Goal: Task Accomplishment & Management: Use online tool/utility

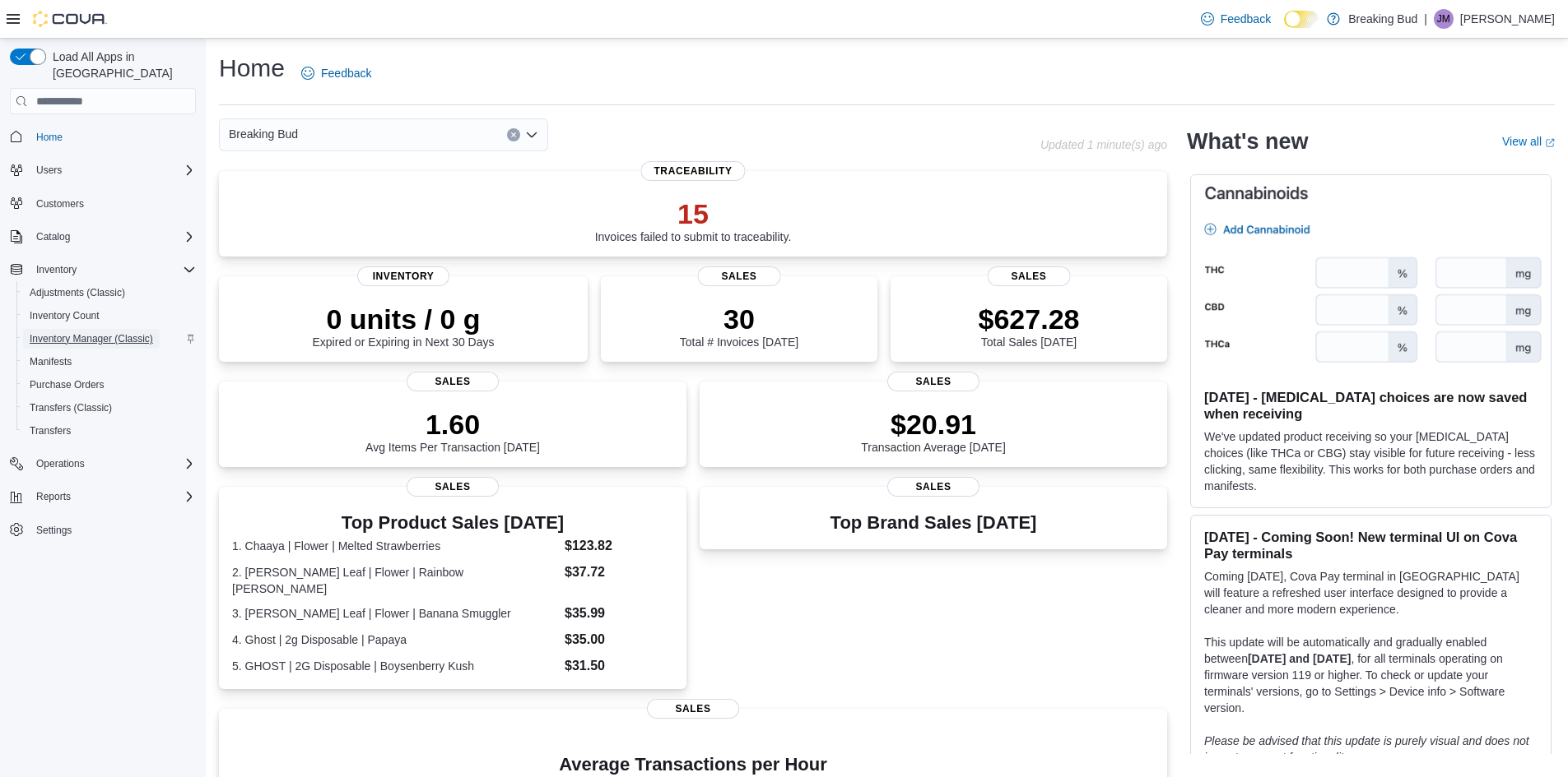
click at [128, 332] on span "Inventory Manager (Classic)" at bounding box center [91, 339] width 123 height 13
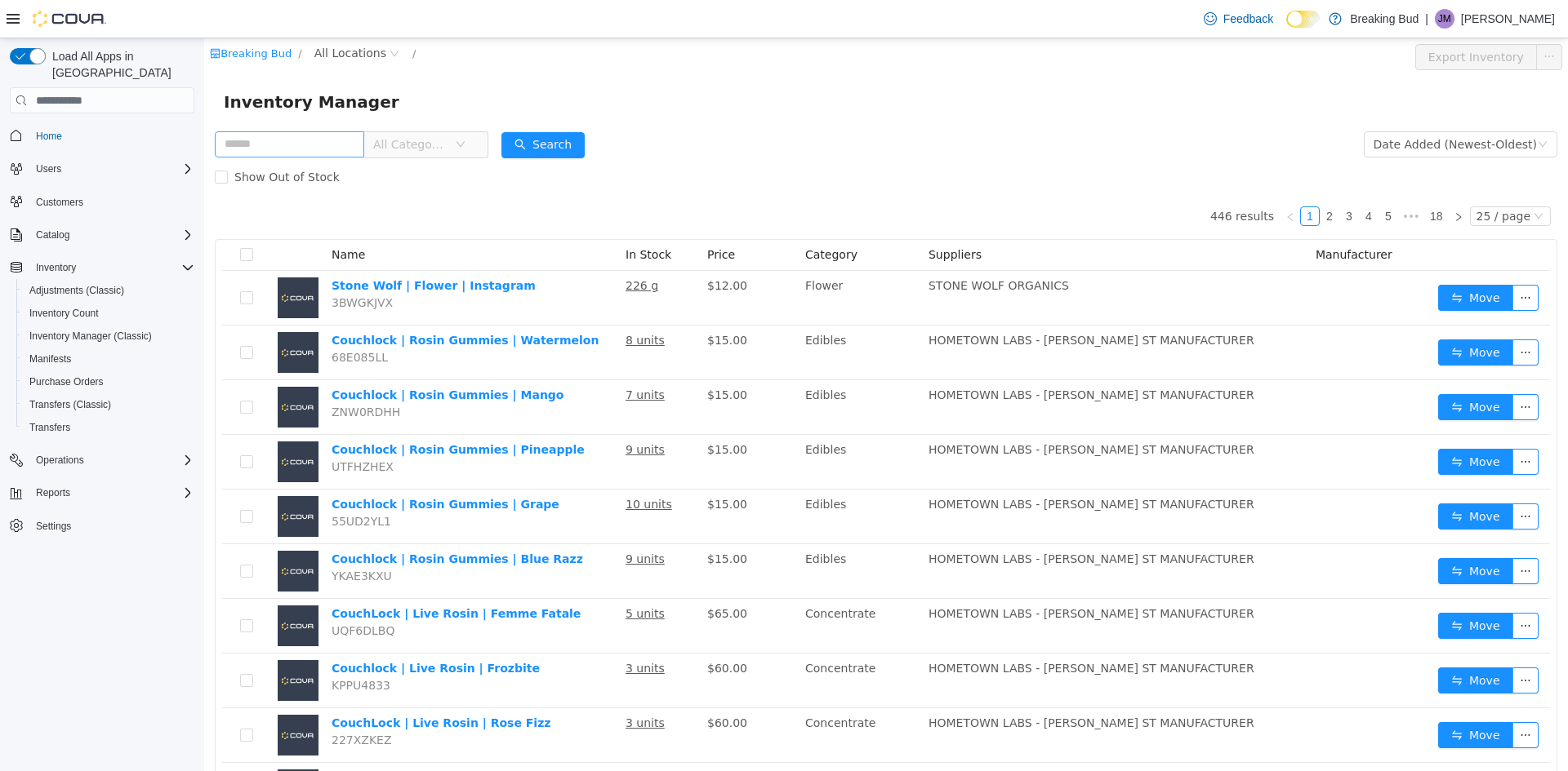
click at [273, 137] on input "text" at bounding box center [289, 145] width 150 height 26
type input "*"
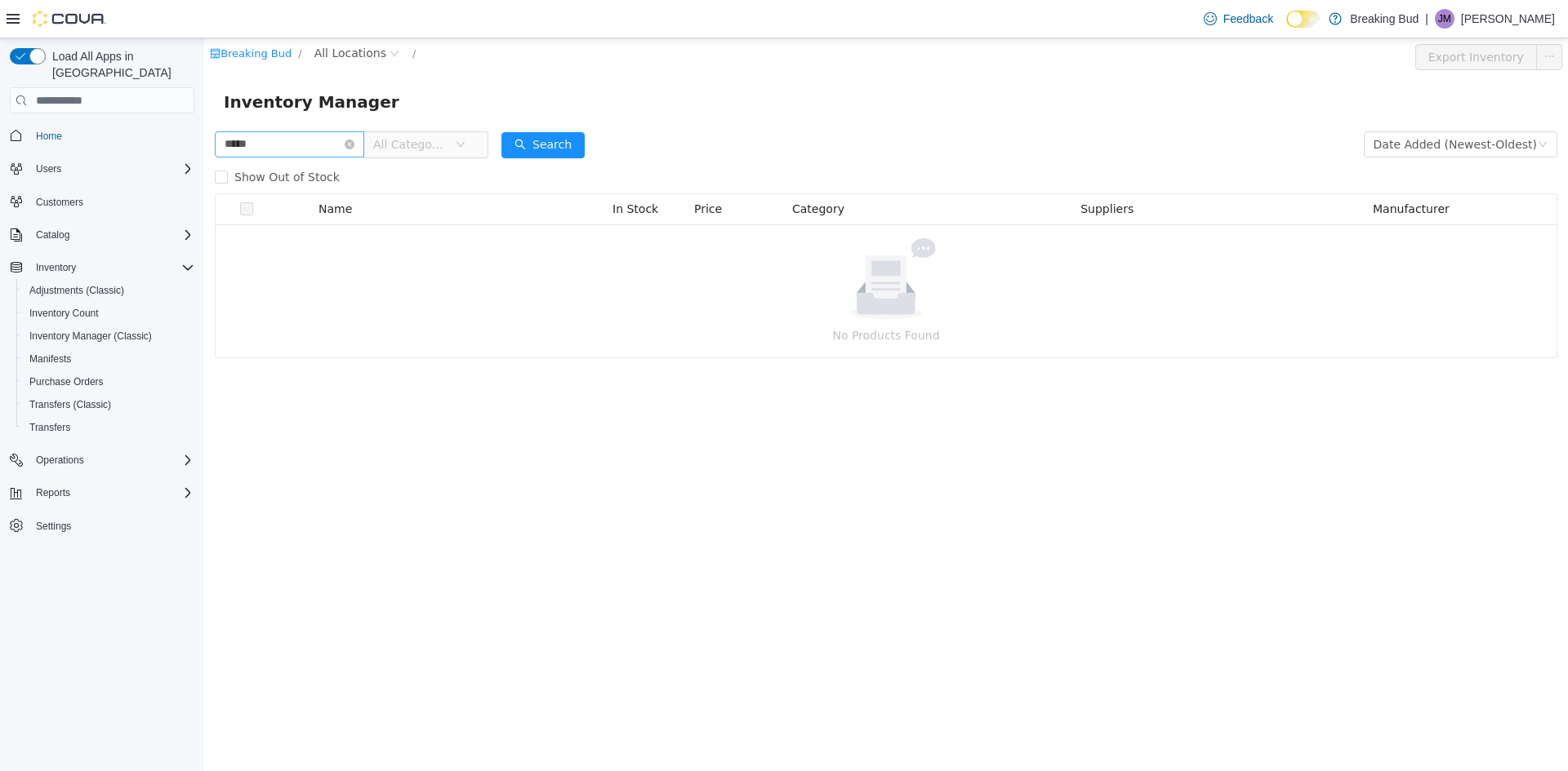
click at [250, 142] on input "*****" at bounding box center [289, 145] width 150 height 26
type input "*"
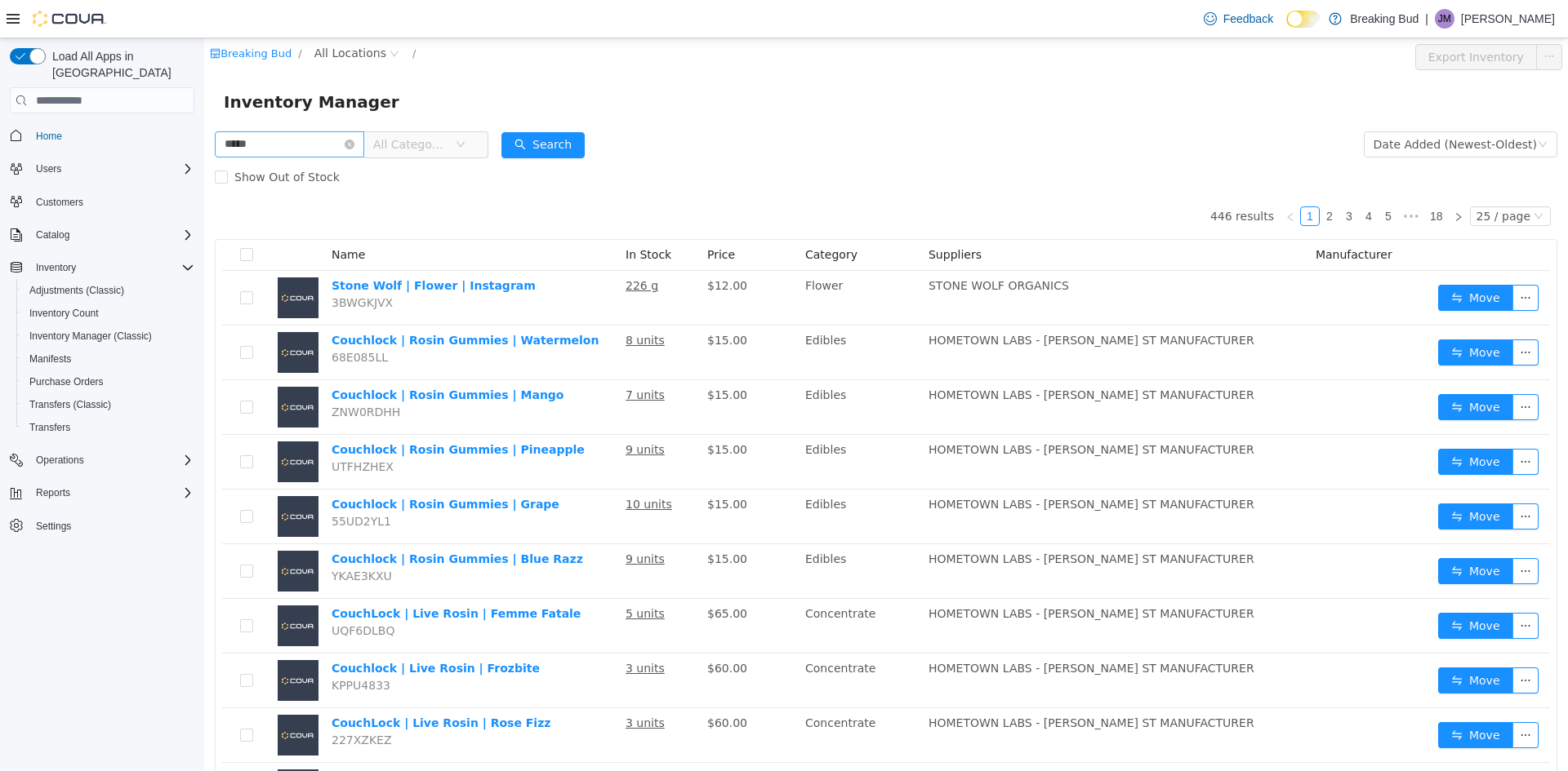
type input "*****"
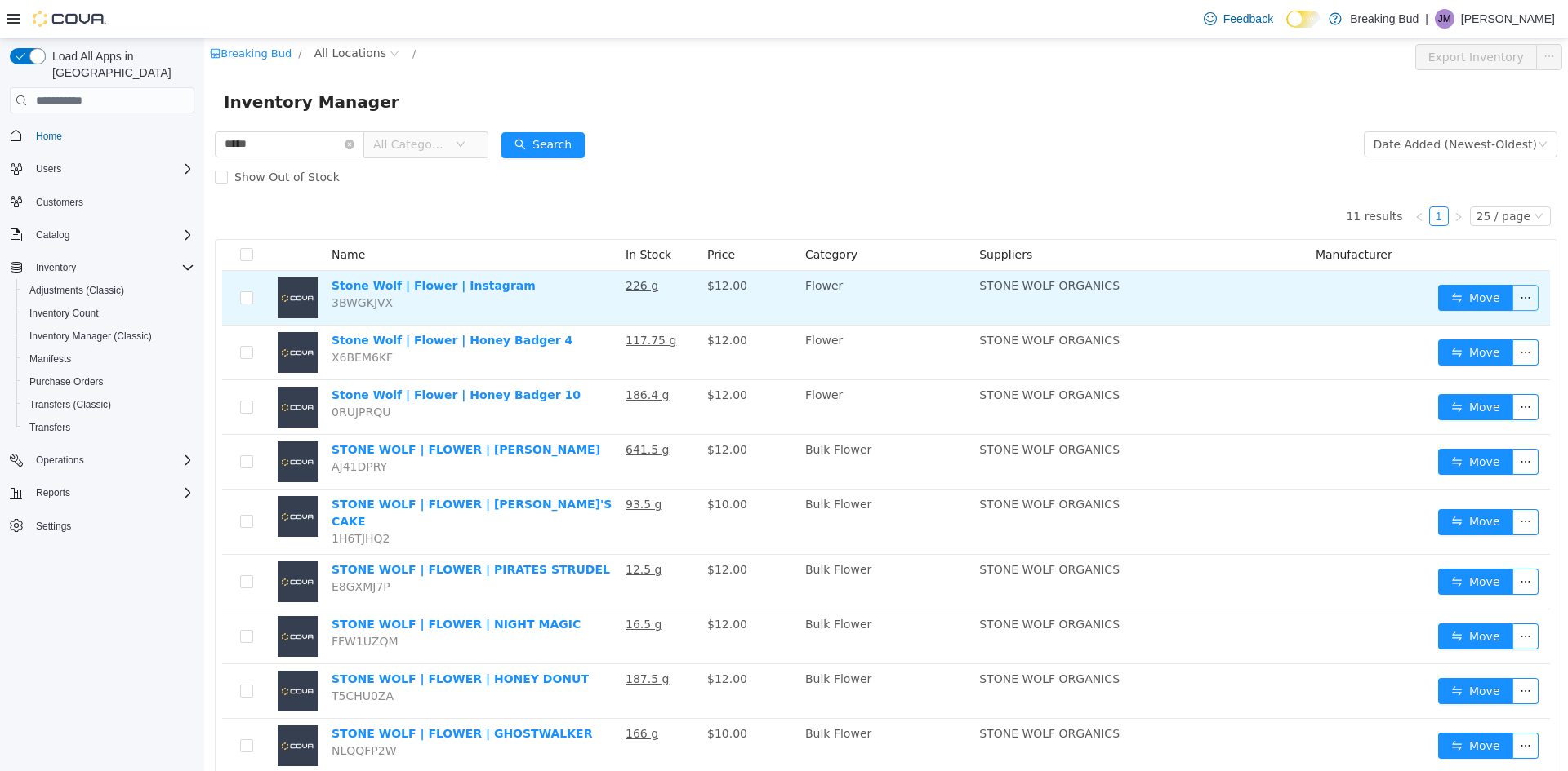
click at [1521, 295] on button "button" at bounding box center [1525, 298] width 26 height 26
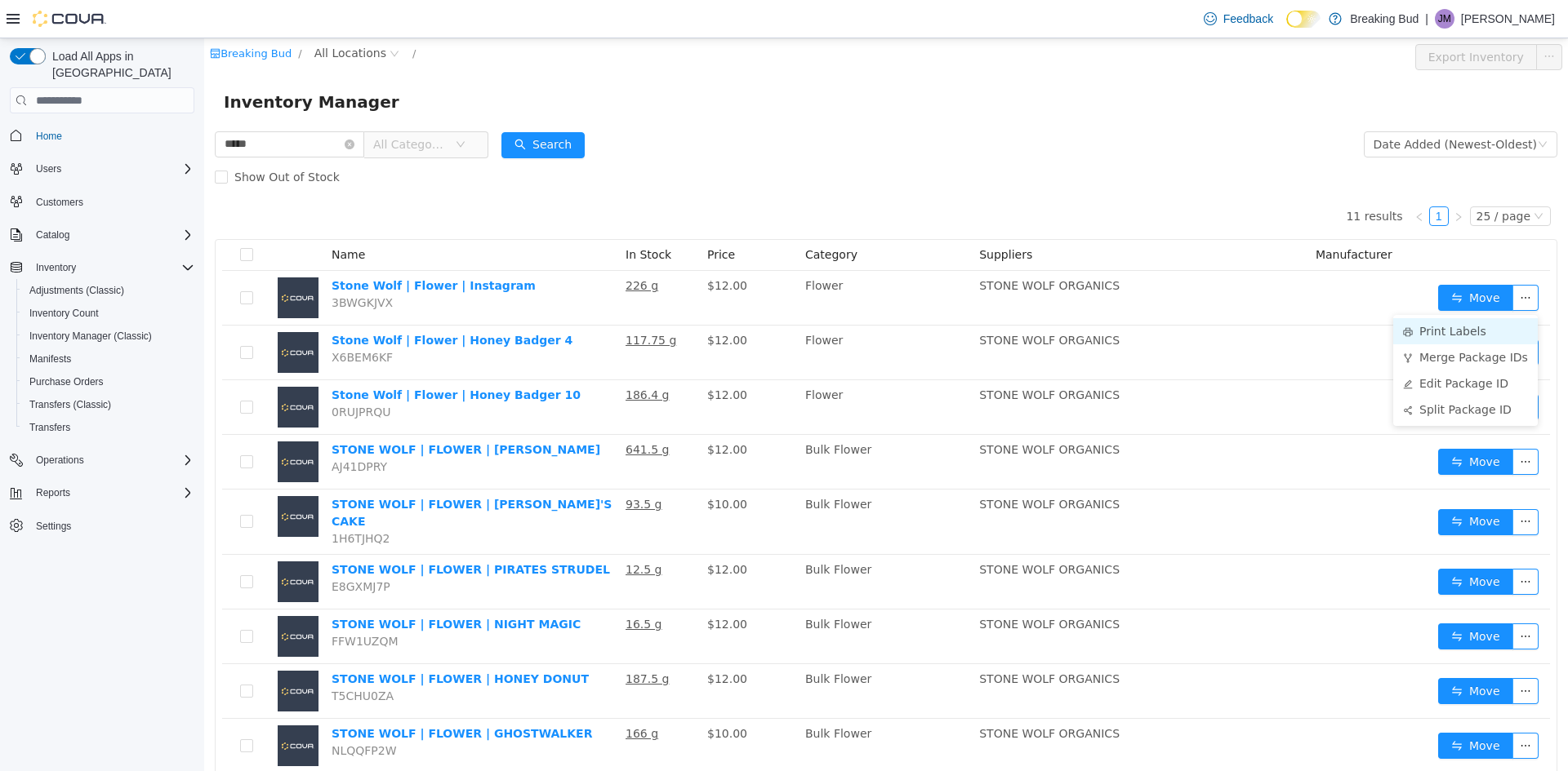
click at [1460, 328] on li "Print Labels" at bounding box center [1465, 331] width 145 height 26
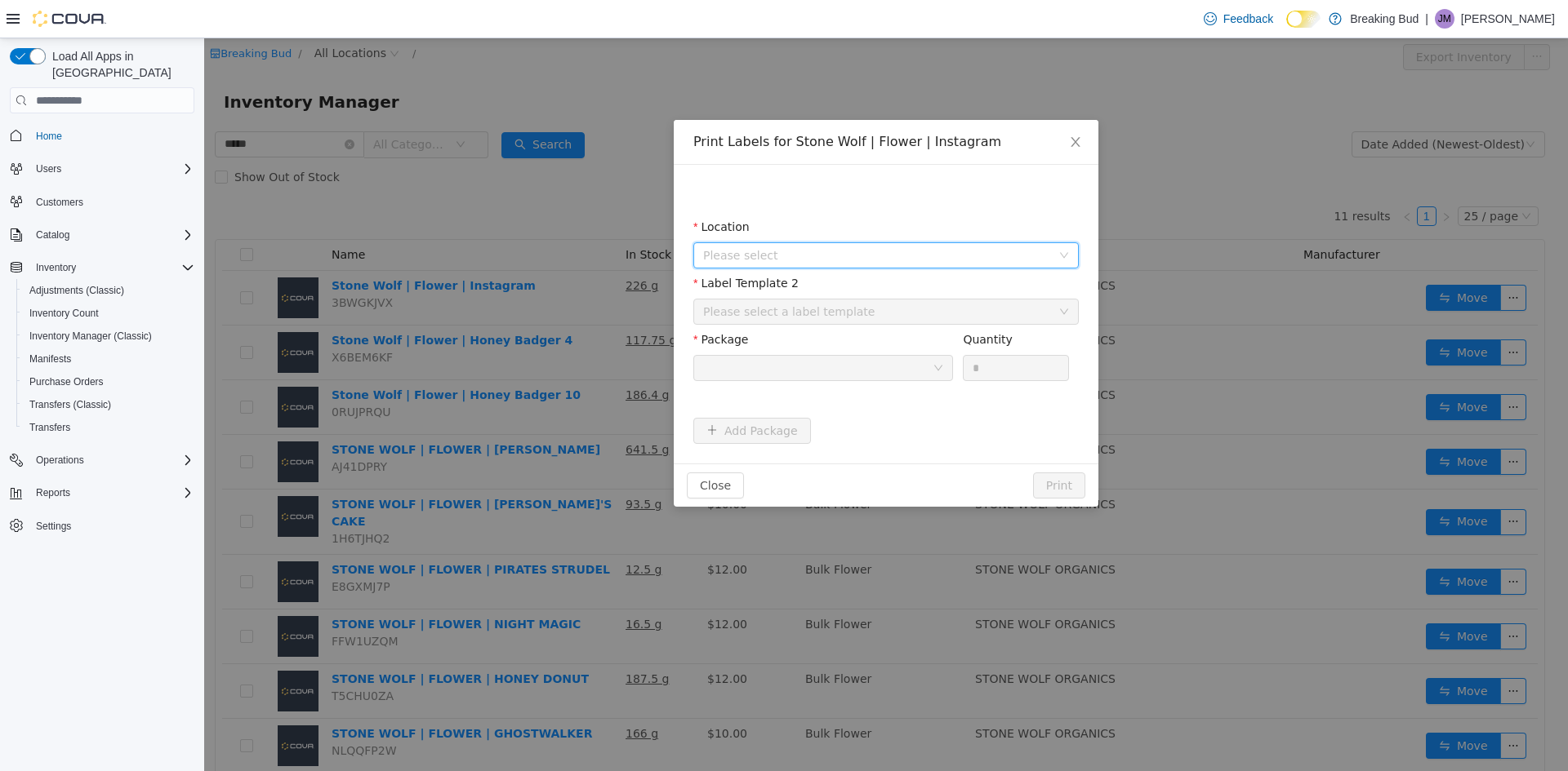
click at [860, 246] on span "Please select" at bounding box center [881, 256] width 355 height 25
click at [830, 340] on span "[STREET_ADDRESS]" at bounding box center [903, 346] width 345 height 22
click at [831, 308] on div "Please select a label template" at bounding box center [877, 312] width 348 height 16
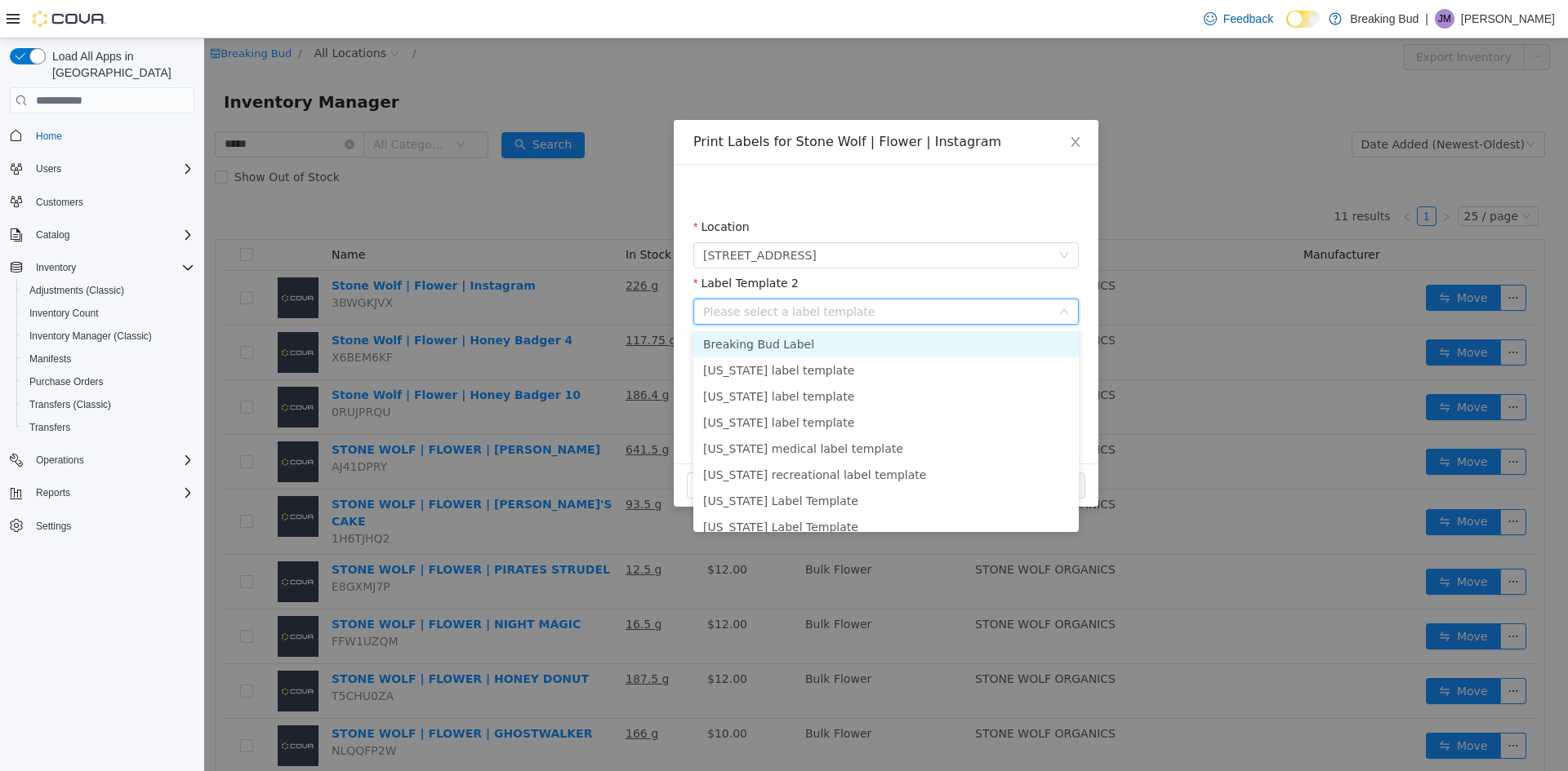
click at [835, 348] on li "Breaking Bud Label" at bounding box center [886, 344] width 386 height 26
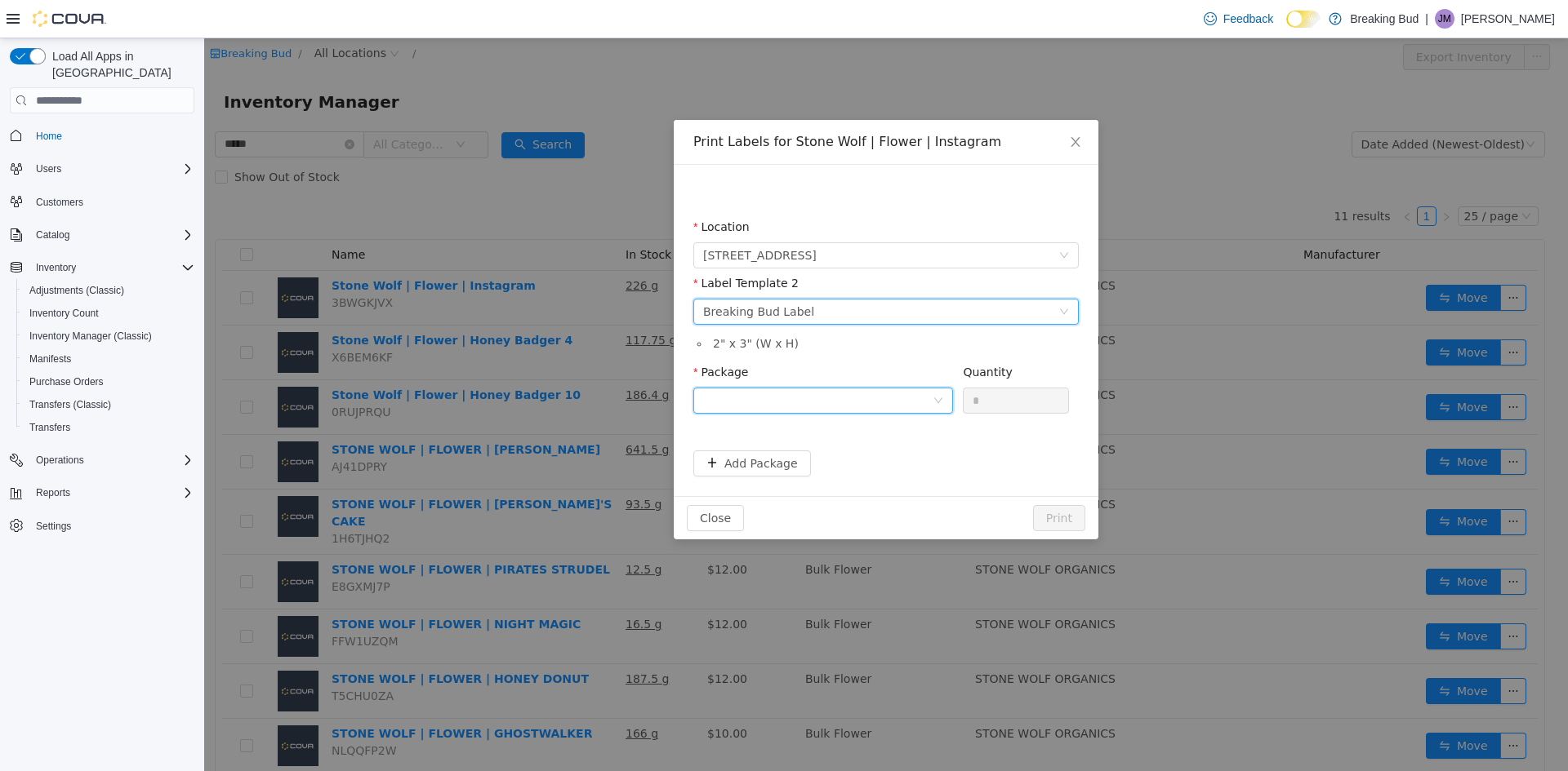
click at [823, 398] on div at bounding box center [817, 401] width 229 height 25
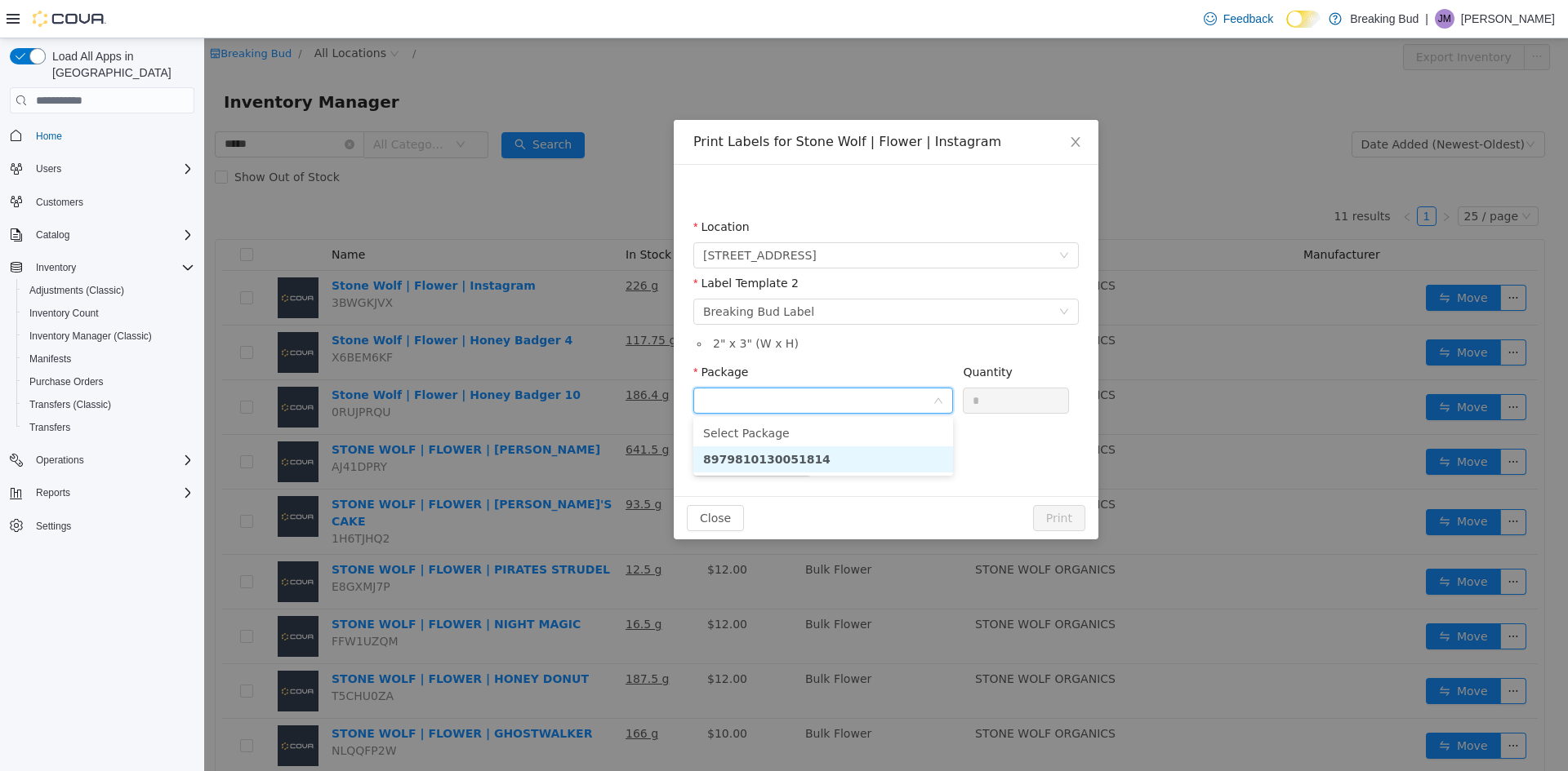
drag, startPoint x: 770, startPoint y: 460, endPoint x: 782, endPoint y: 479, distance: 22.5
click at [772, 468] on li "8979810130051814" at bounding box center [823, 459] width 260 height 26
click at [1071, 526] on button "Print" at bounding box center [1059, 519] width 53 height 26
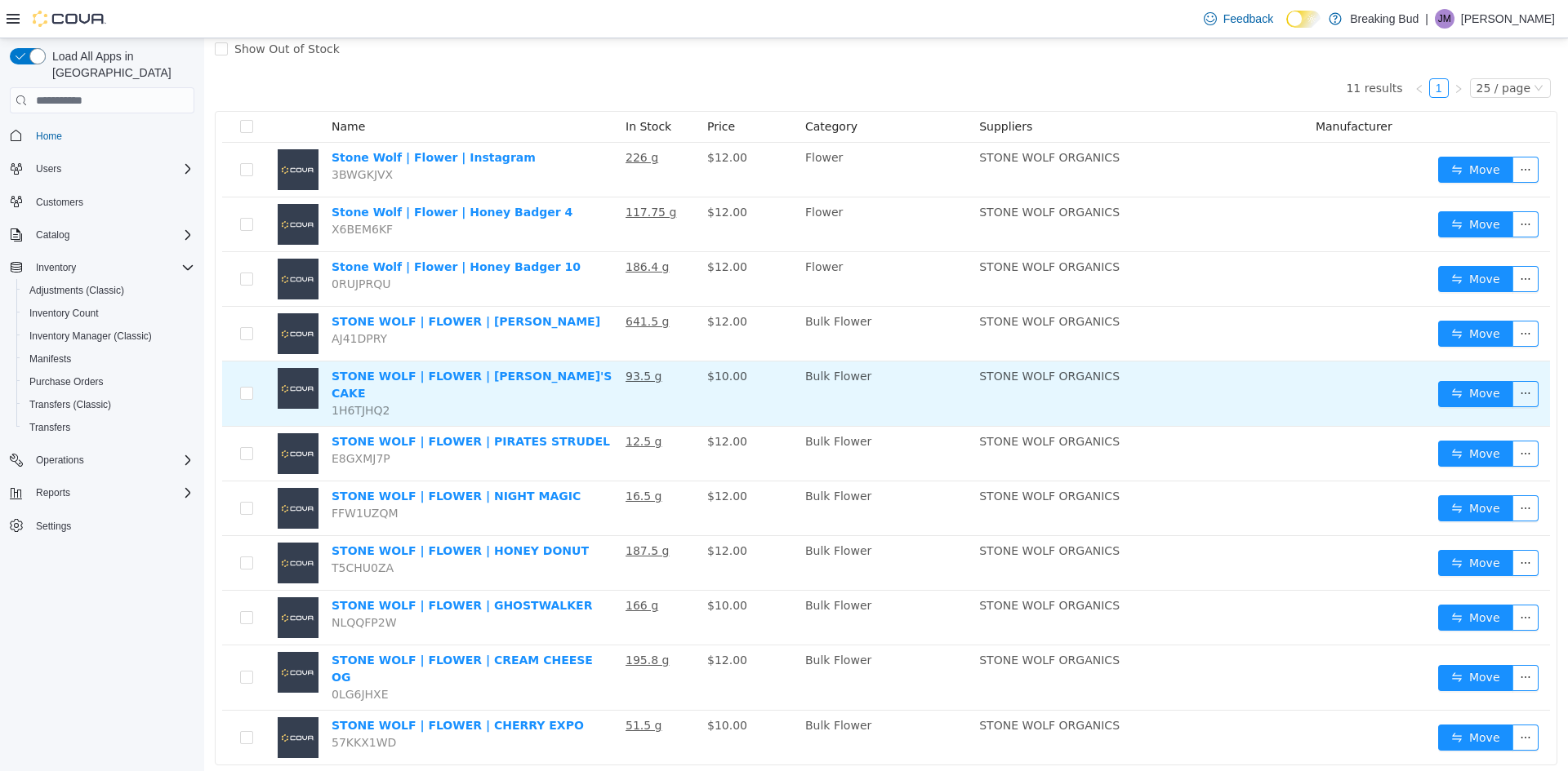
scroll to position [66, 0]
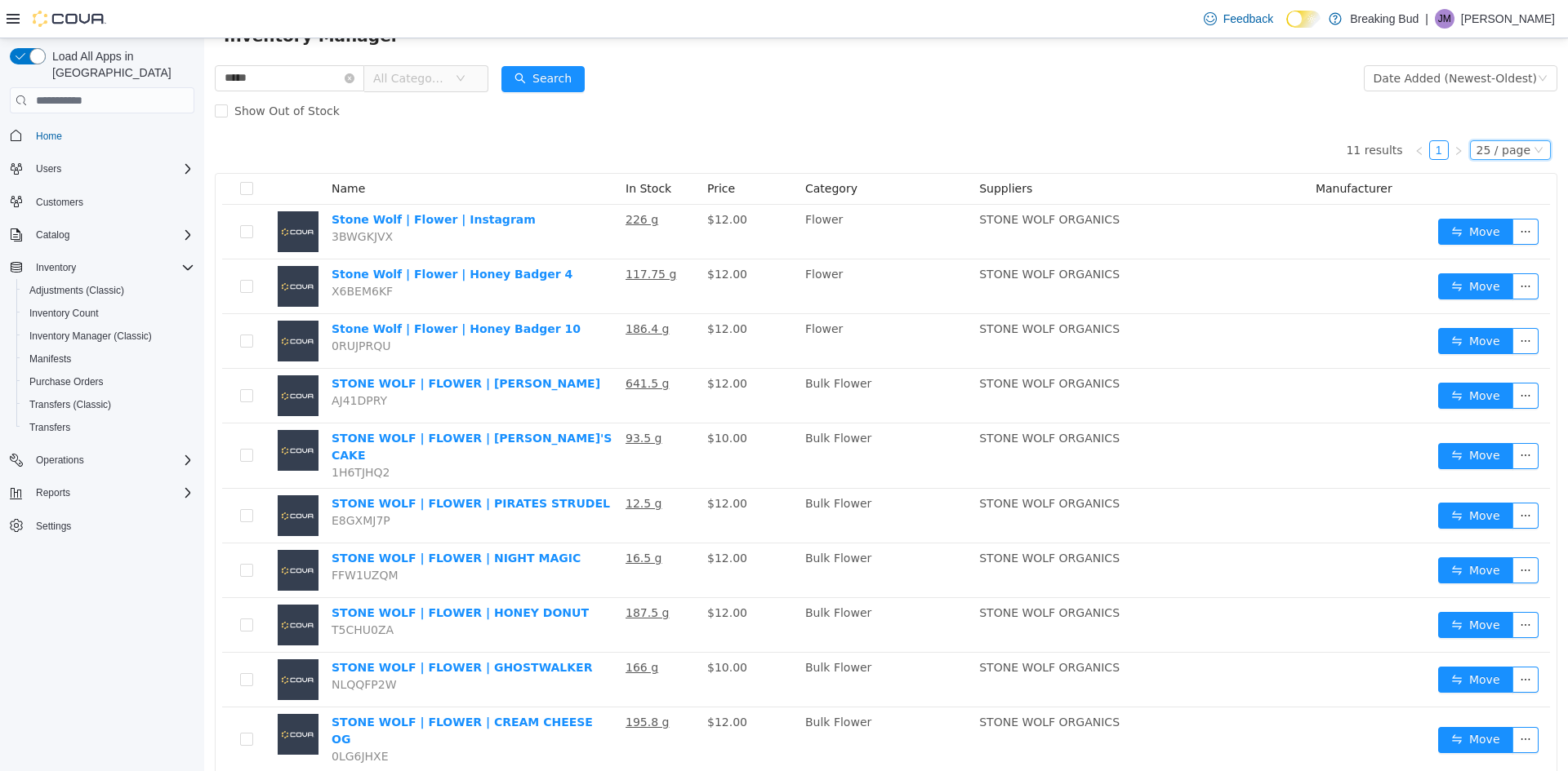
click at [1517, 145] on div "25 / page" at bounding box center [1503, 150] width 54 height 18
click at [1512, 151] on div "25 / page" at bounding box center [1503, 150] width 54 height 18
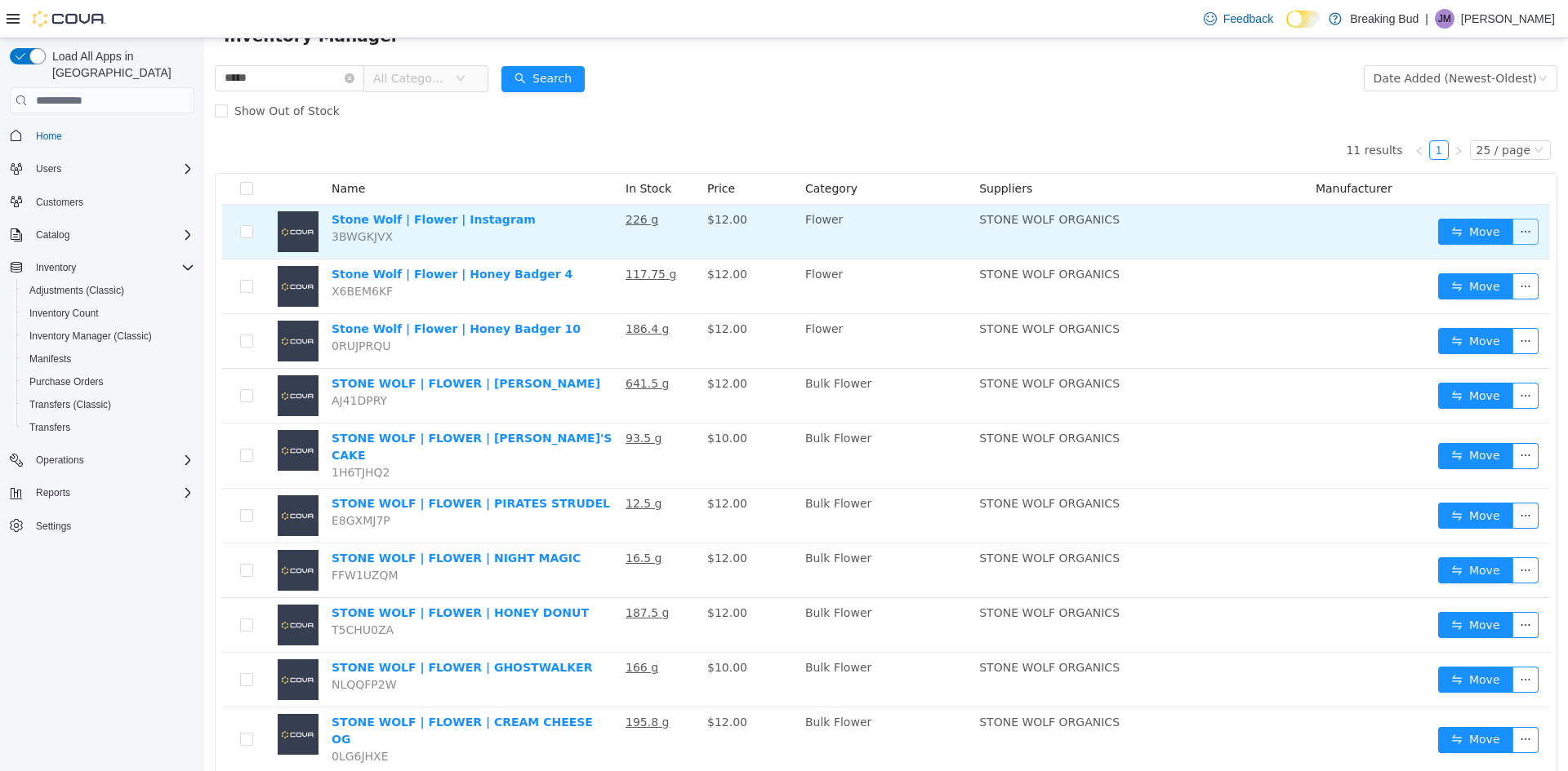
click at [1521, 229] on button "button" at bounding box center [1525, 232] width 26 height 26
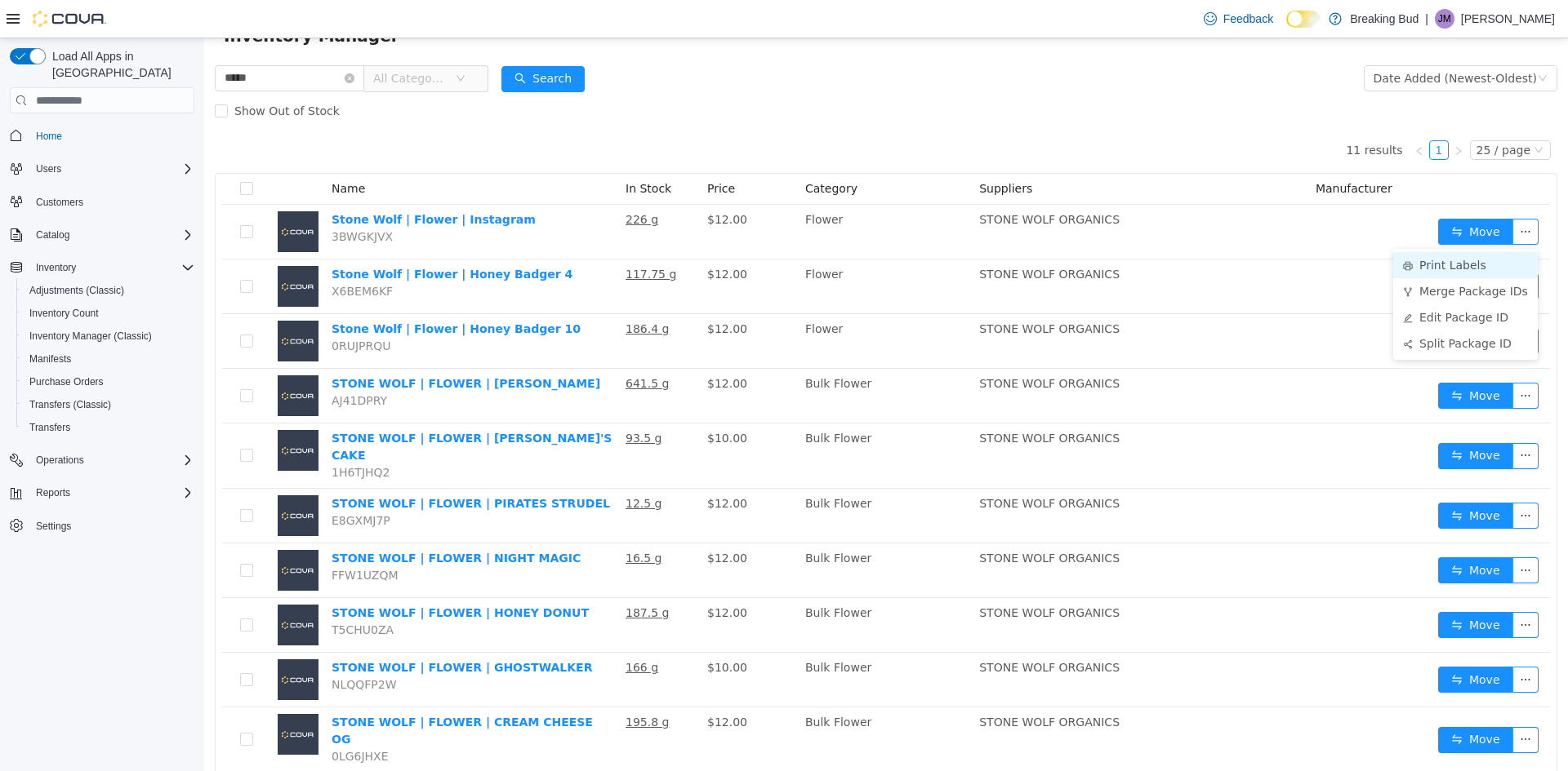
click at [1506, 260] on li "Print Labels" at bounding box center [1465, 265] width 145 height 26
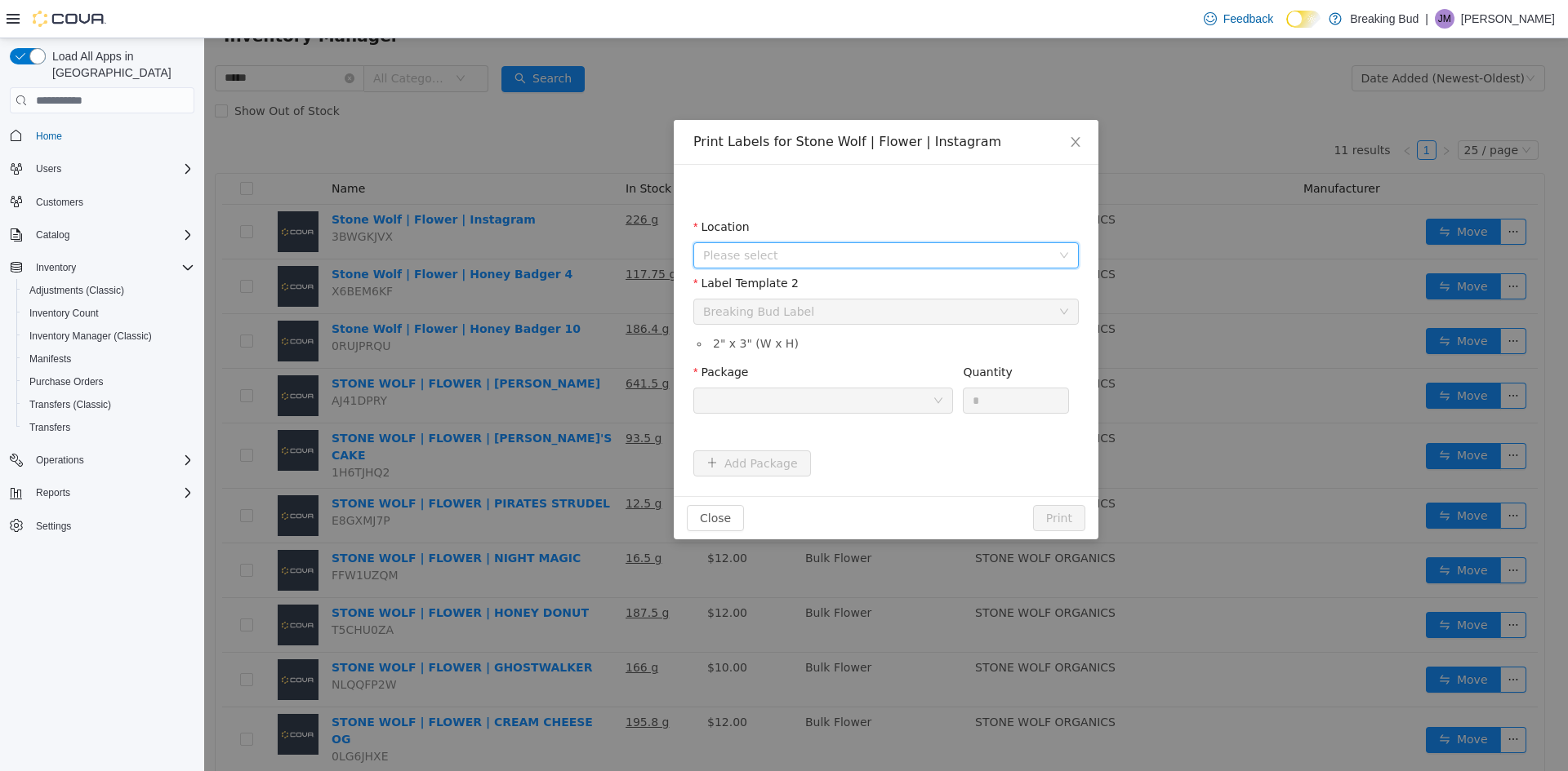
click at [824, 251] on span "Please select" at bounding box center [877, 256] width 348 height 16
click at [833, 348] on span "[STREET_ADDRESS]" at bounding box center [903, 346] width 345 height 22
click at [849, 400] on div at bounding box center [817, 401] width 229 height 25
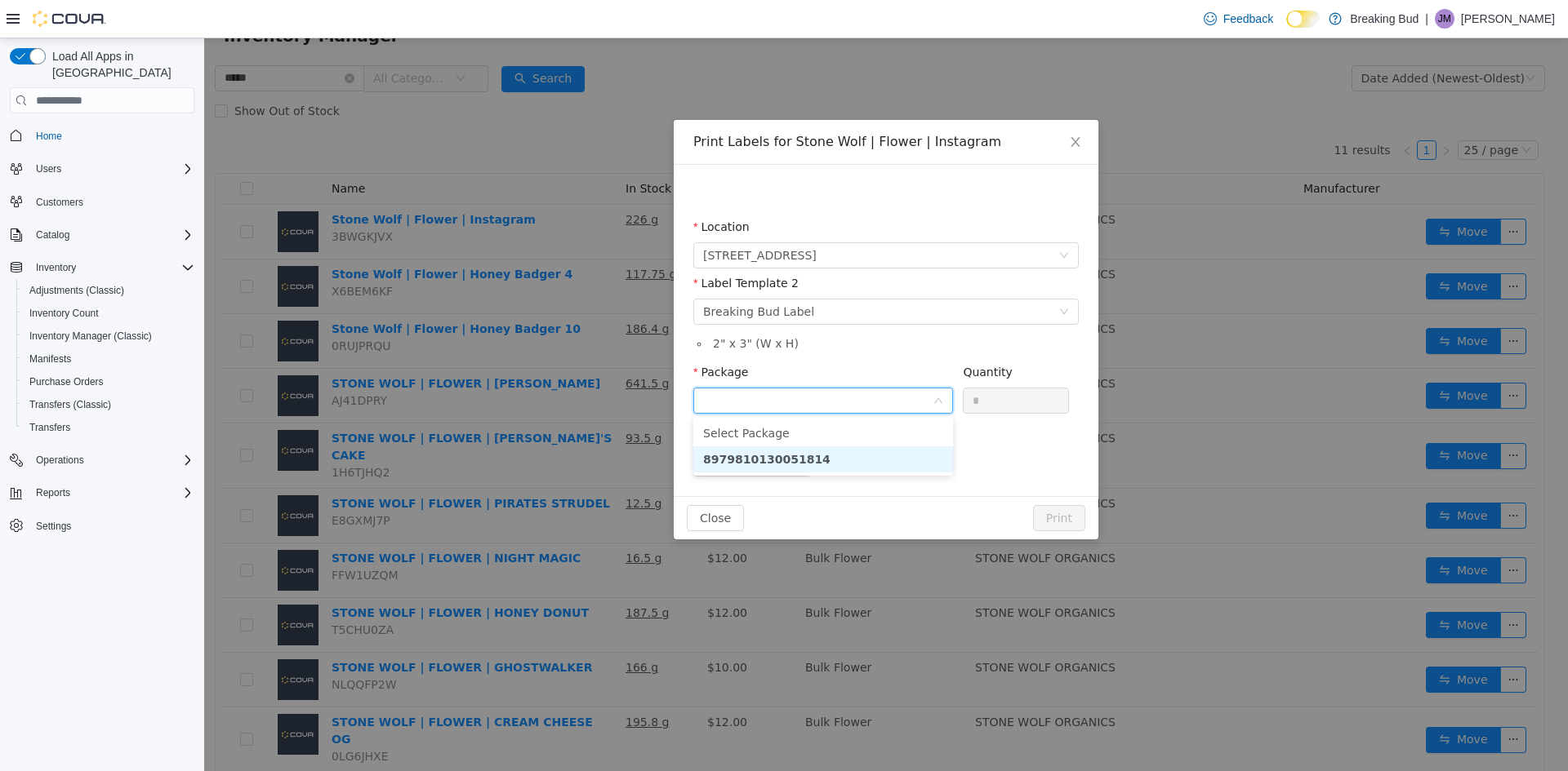
click at [863, 451] on li "8979810130051814" at bounding box center [823, 459] width 260 height 26
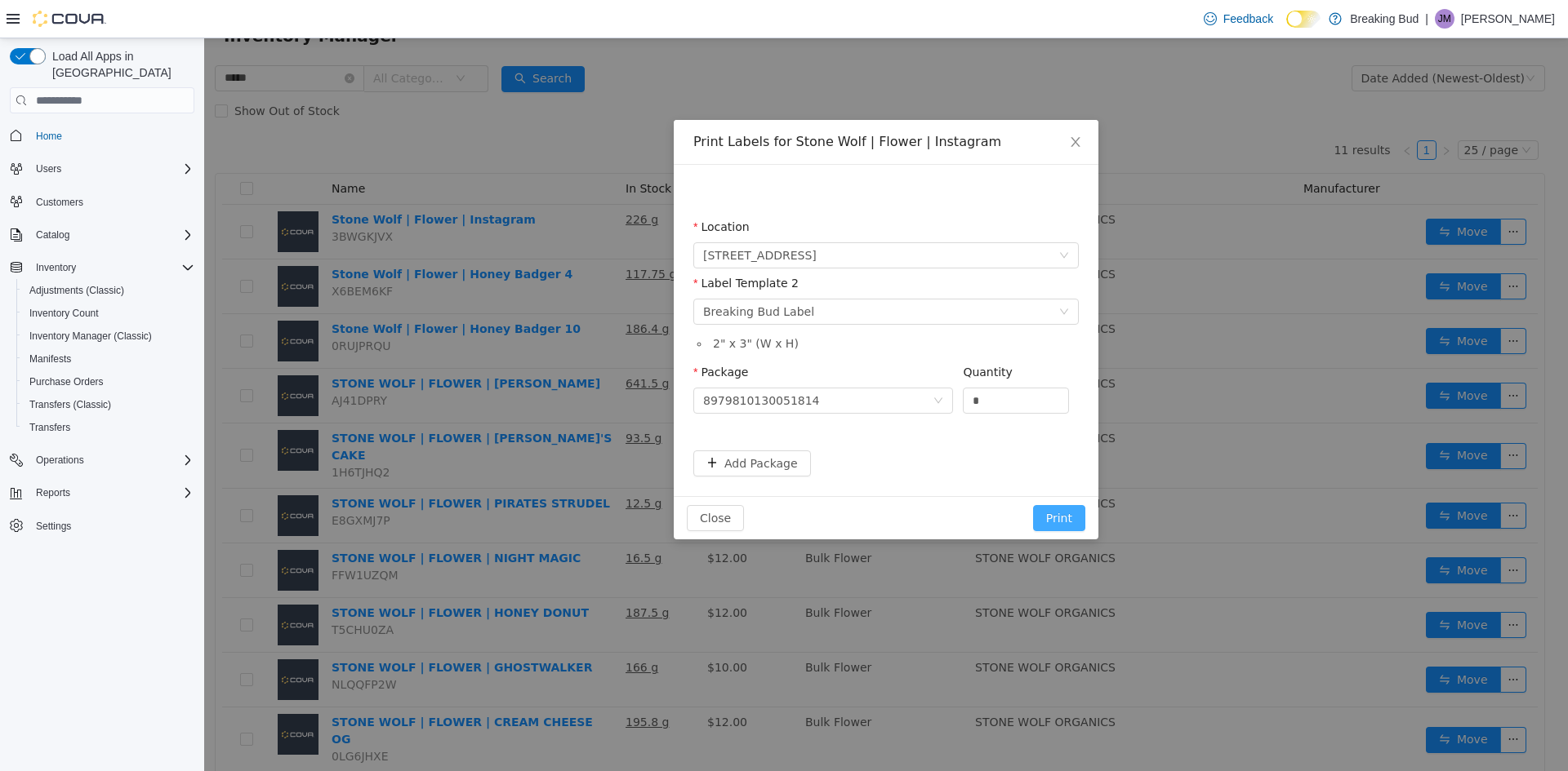
click at [1043, 519] on button "Print" at bounding box center [1059, 519] width 53 height 26
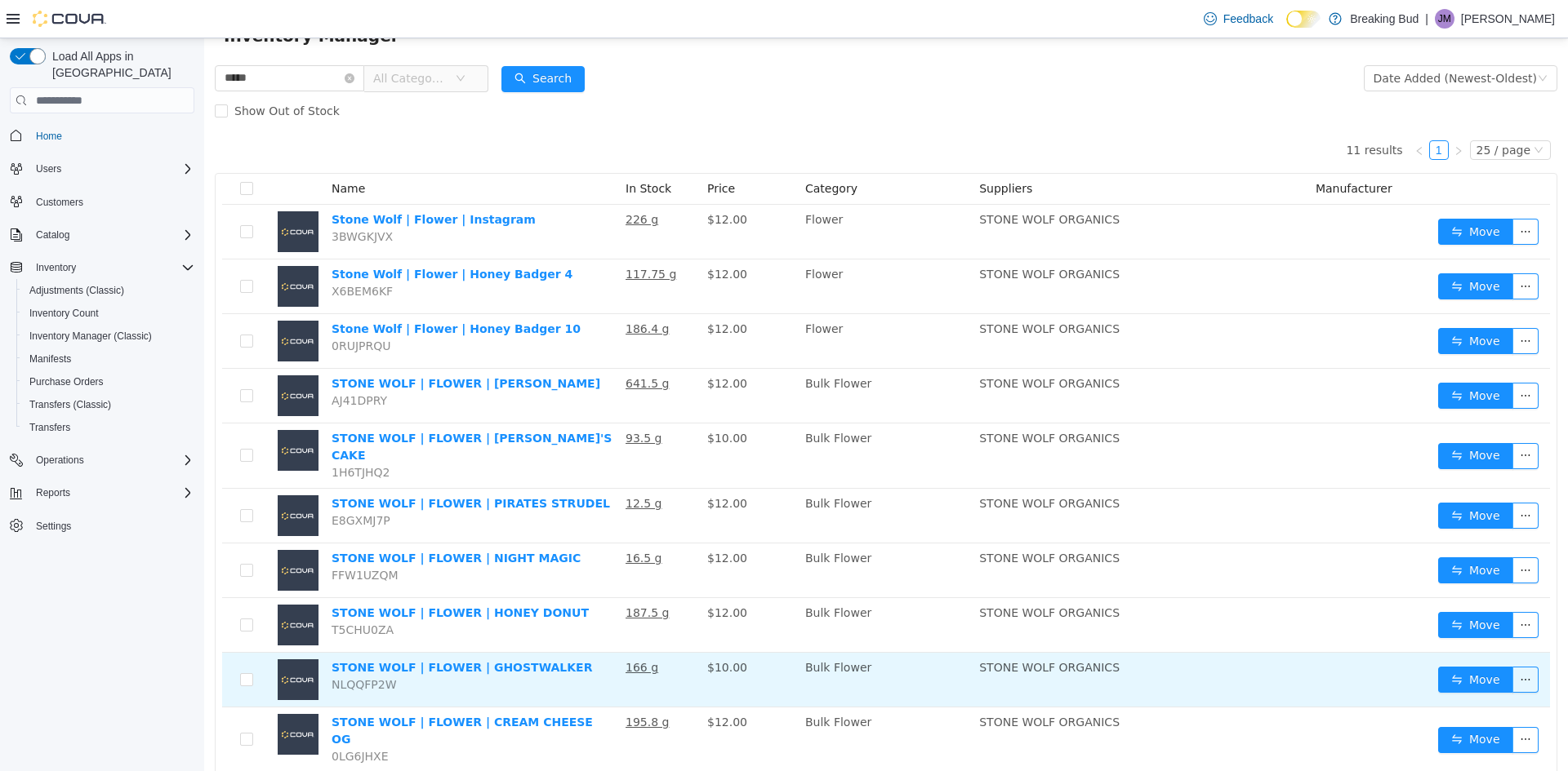
scroll to position [148, 0]
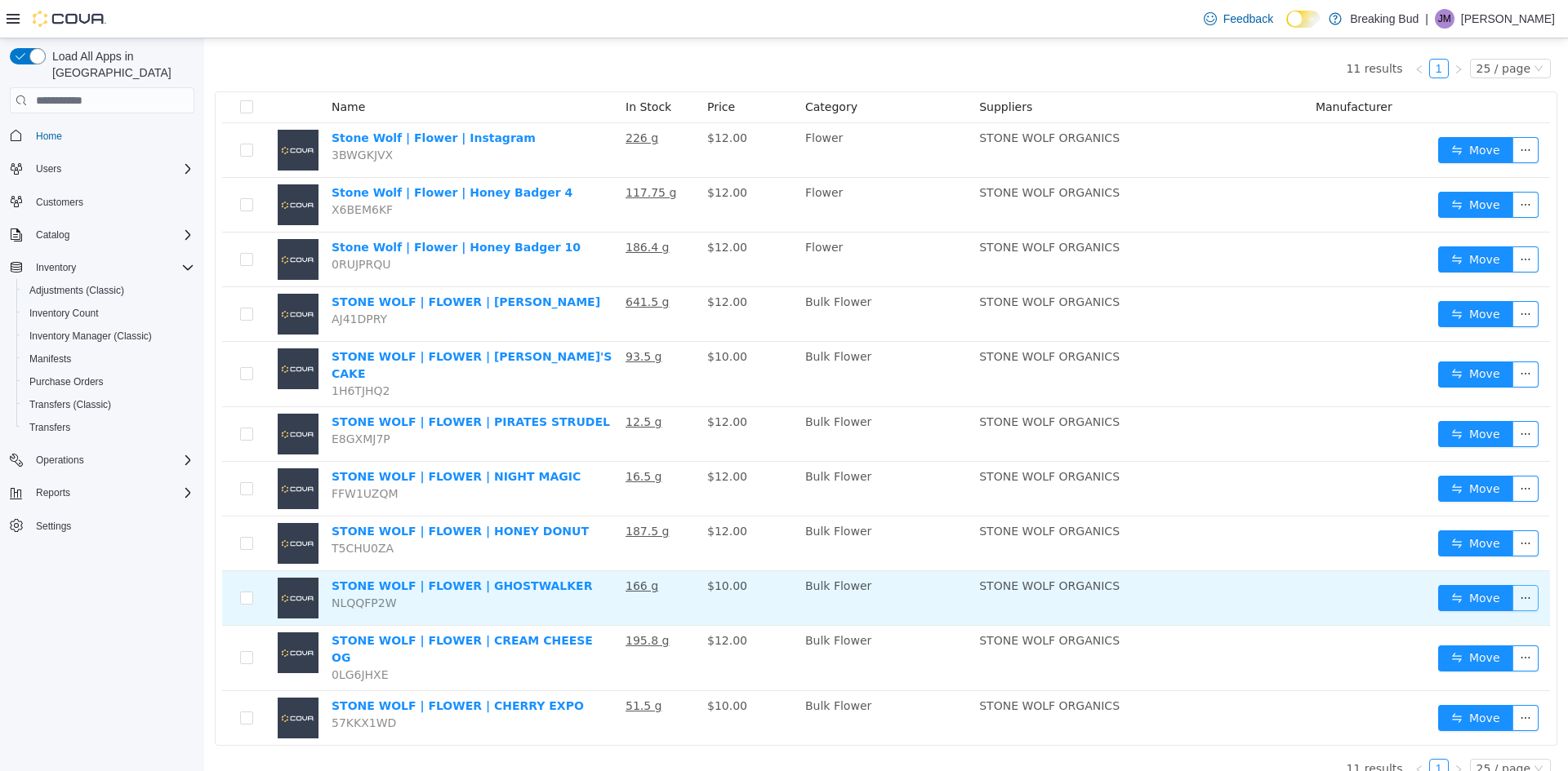
click at [1512, 587] on button "button" at bounding box center [1525, 598] width 26 height 26
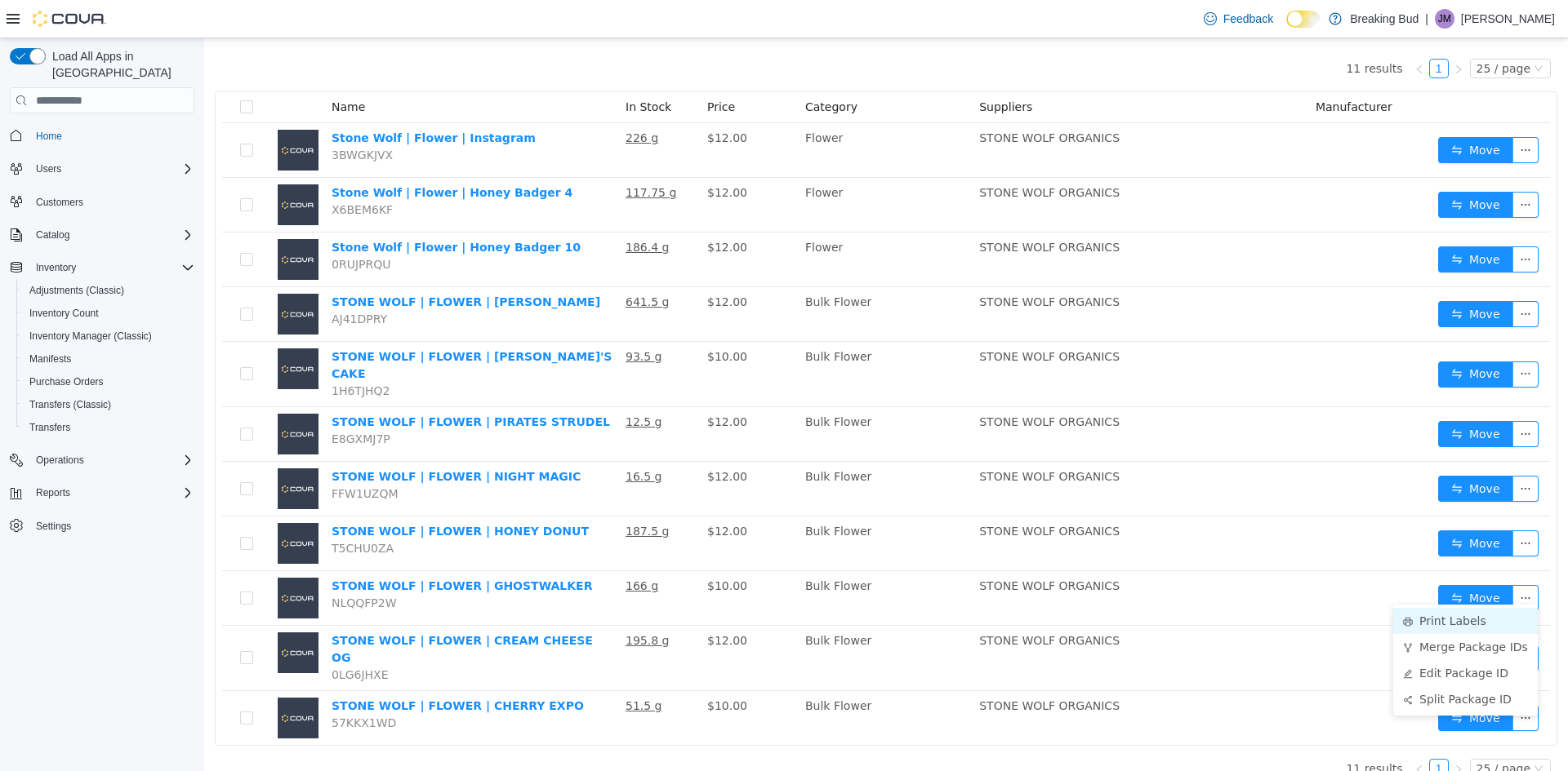
click at [1483, 619] on li "Print Labels" at bounding box center [1465, 621] width 145 height 26
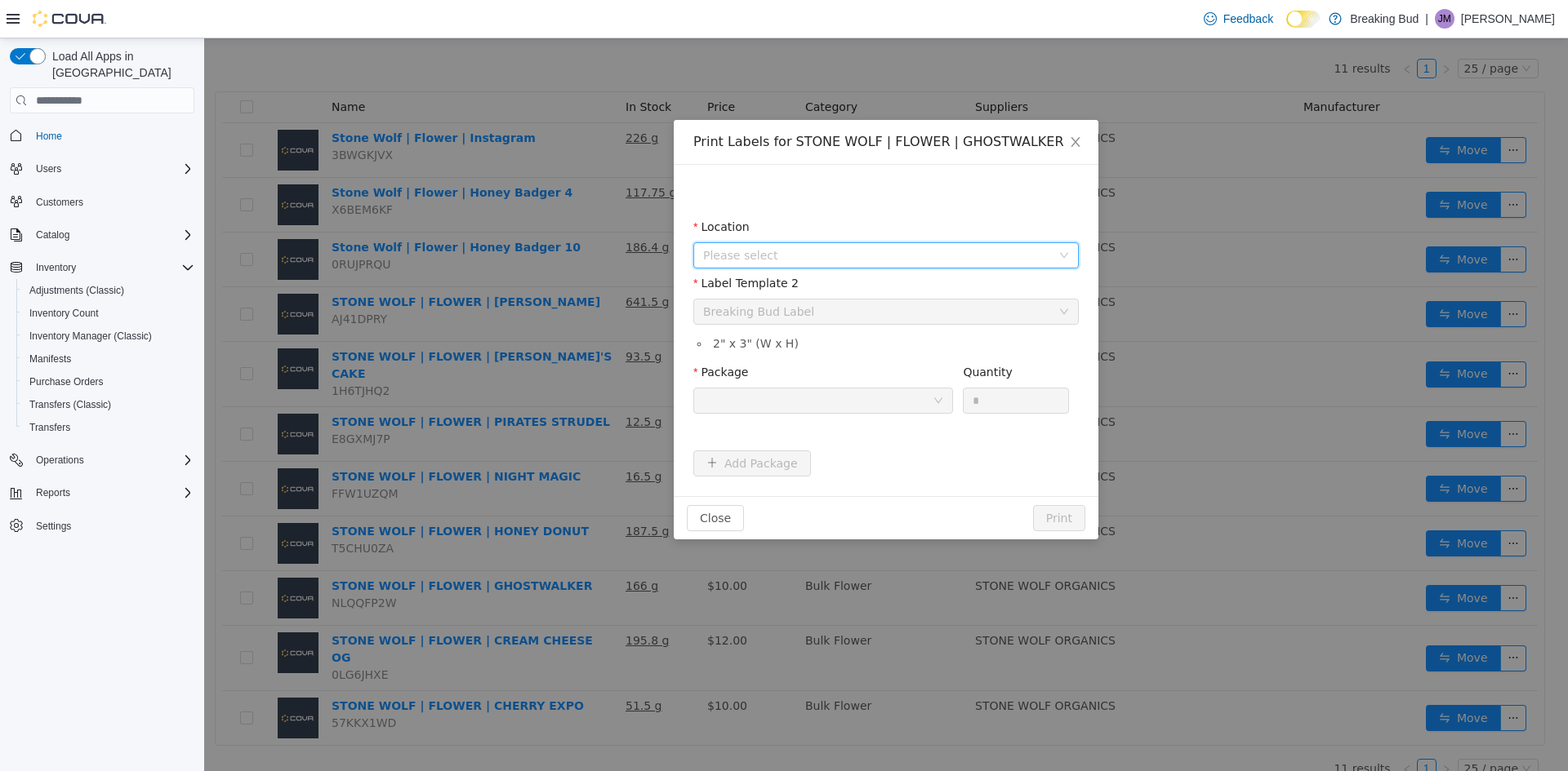
click at [839, 252] on span "Please select" at bounding box center [877, 256] width 348 height 16
click at [827, 343] on span "[STREET_ADDRESS]" at bounding box center [903, 346] width 345 height 22
click at [845, 392] on div at bounding box center [817, 401] width 229 height 25
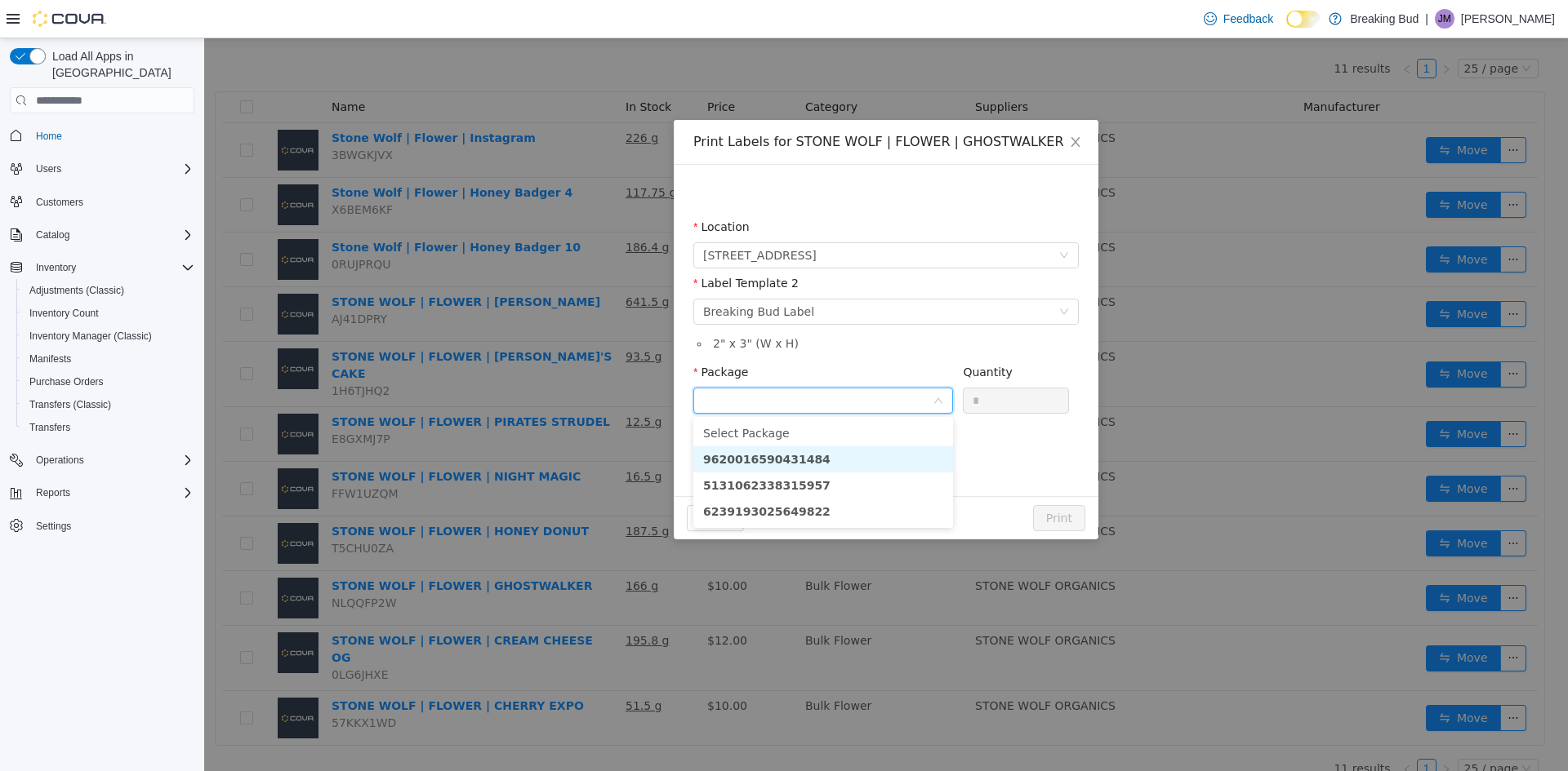
click at [842, 463] on li "9620016590431484" at bounding box center [823, 459] width 260 height 26
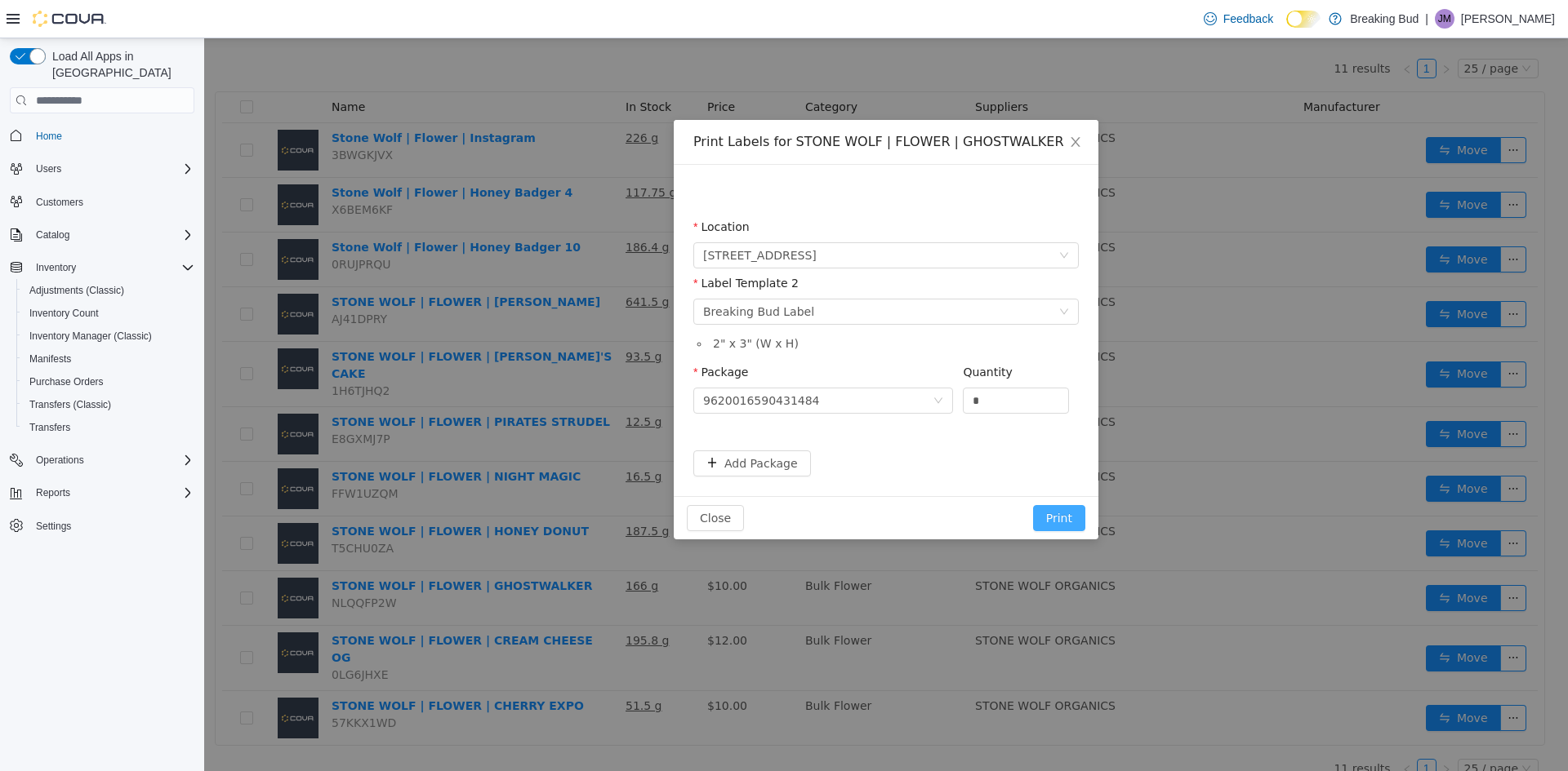
click at [1040, 517] on button "Print" at bounding box center [1059, 519] width 53 height 26
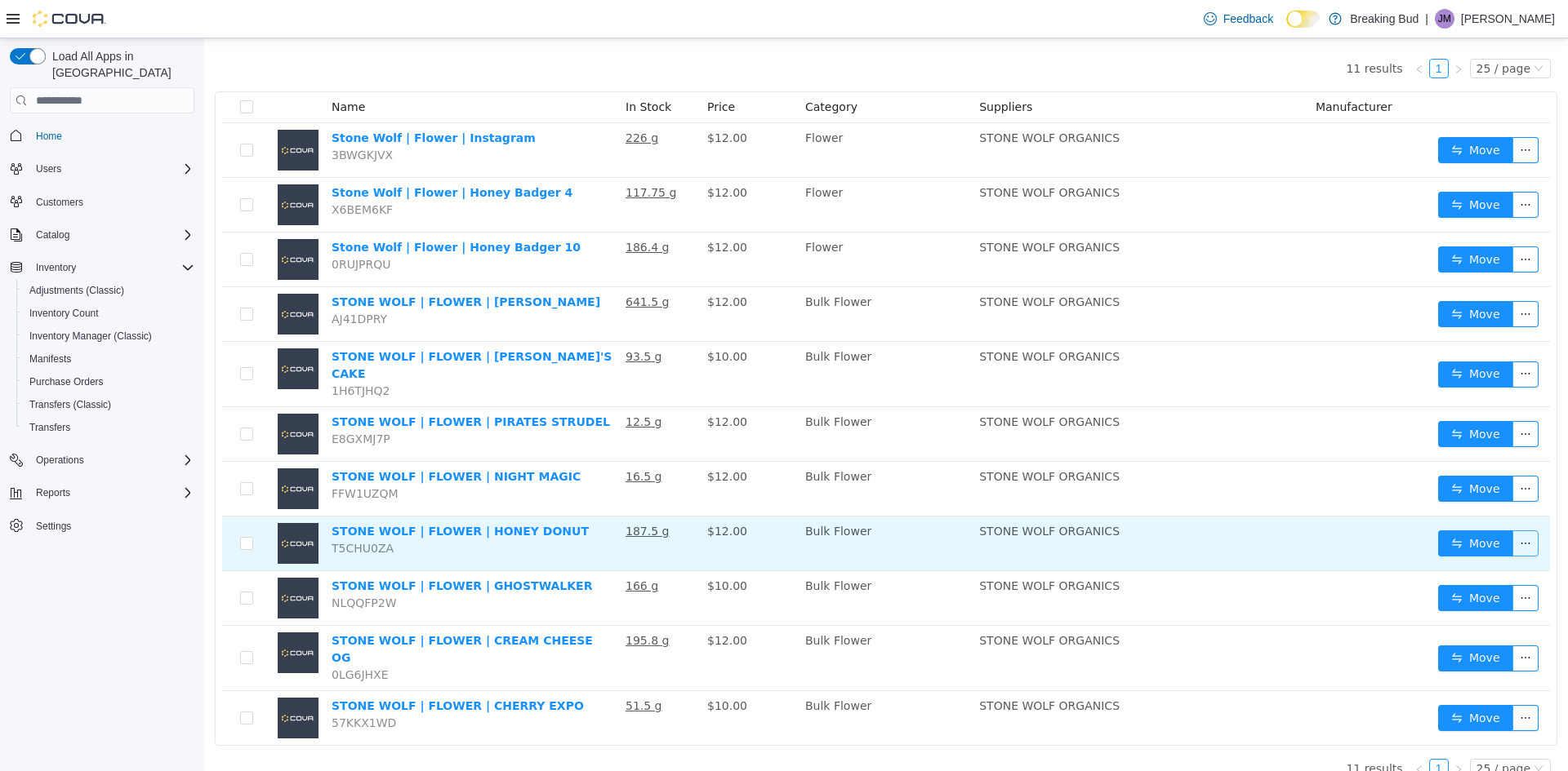
click at [1512, 531] on button "button" at bounding box center [1525, 544] width 26 height 26
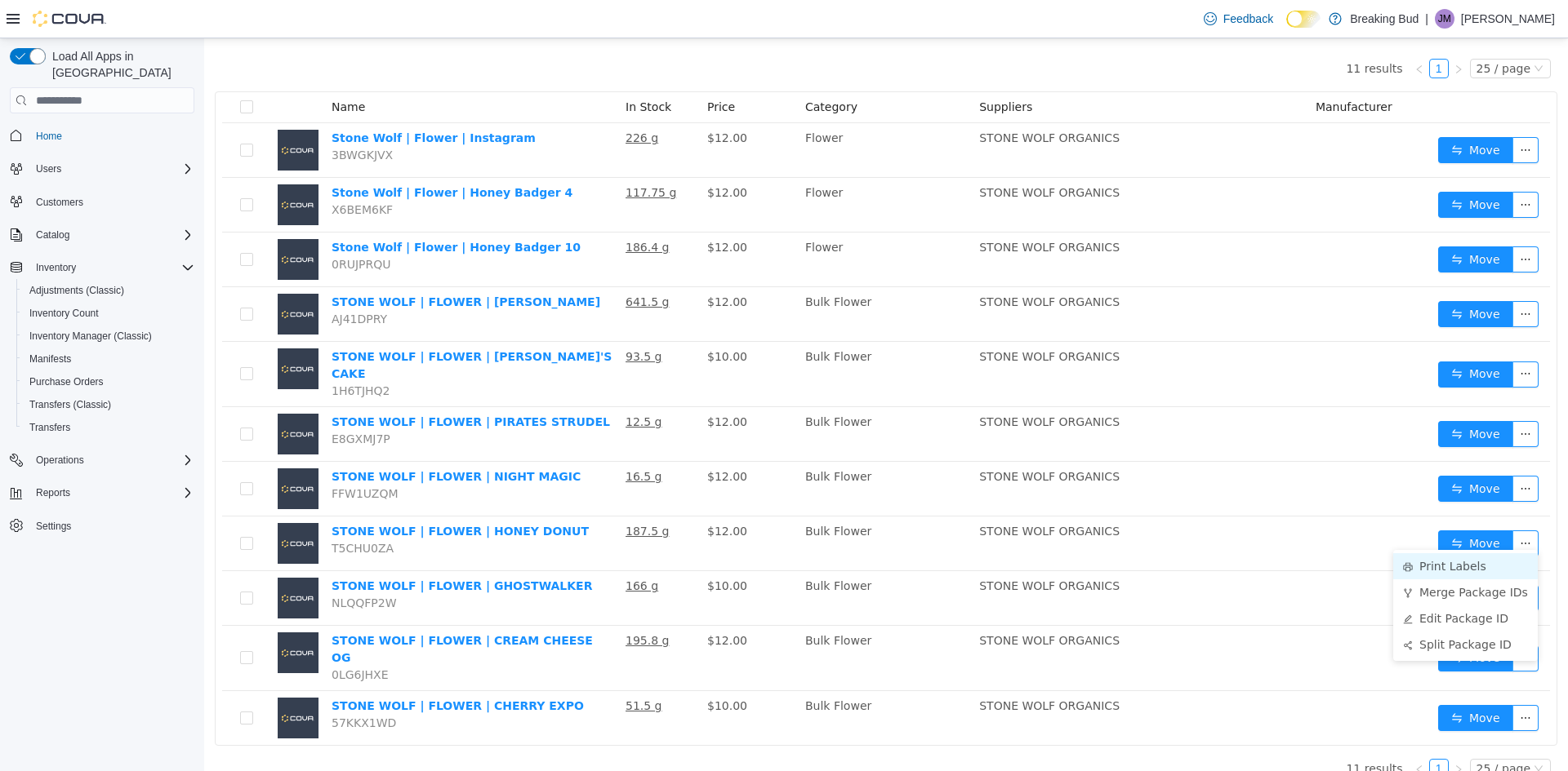
click at [1441, 562] on li "Print Labels" at bounding box center [1465, 566] width 145 height 26
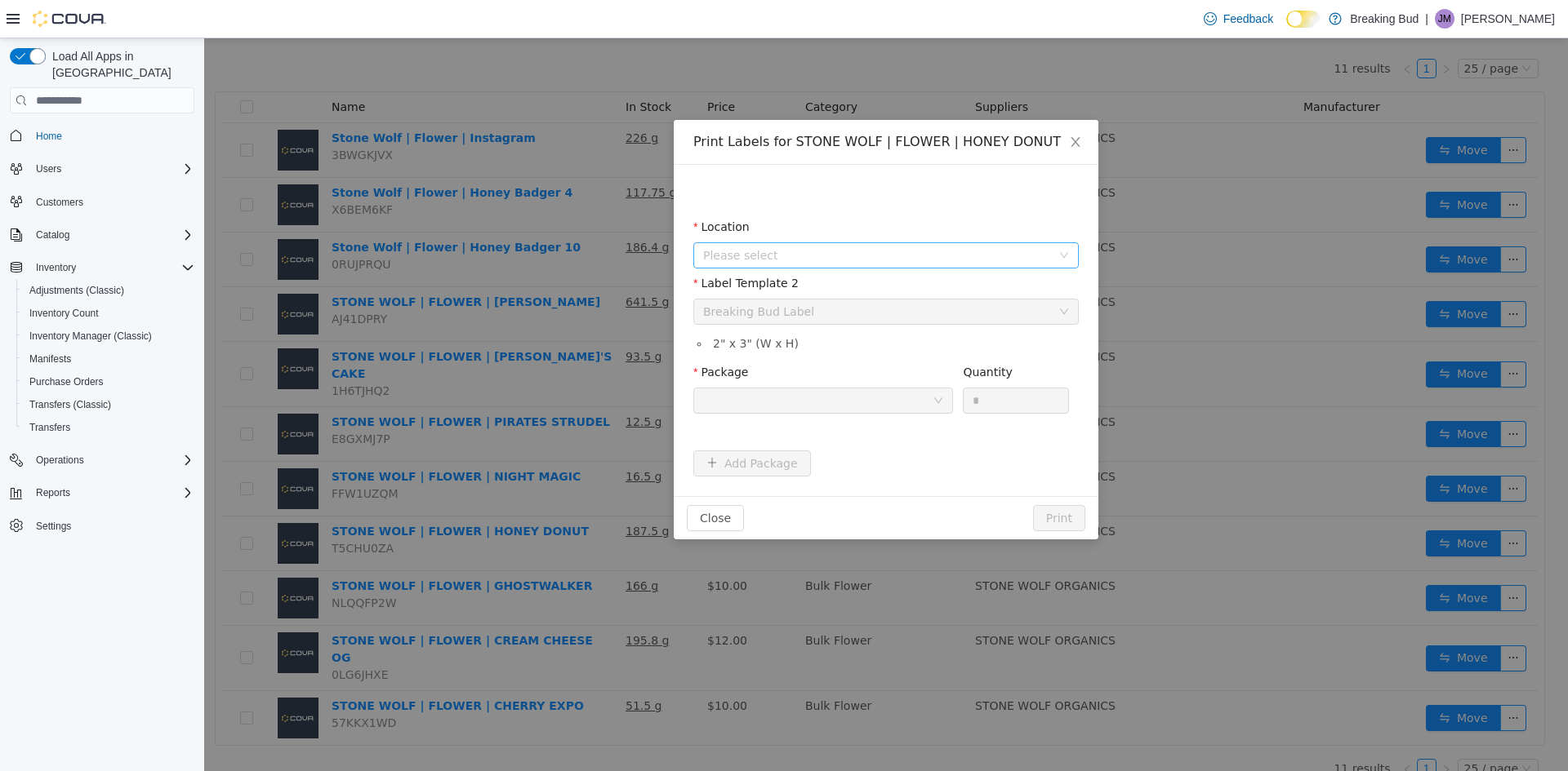
click at [872, 257] on span "Please select" at bounding box center [877, 256] width 348 height 16
click at [871, 349] on span "[STREET_ADDRESS]" at bounding box center [903, 346] width 345 height 22
click at [901, 403] on div at bounding box center [817, 401] width 229 height 25
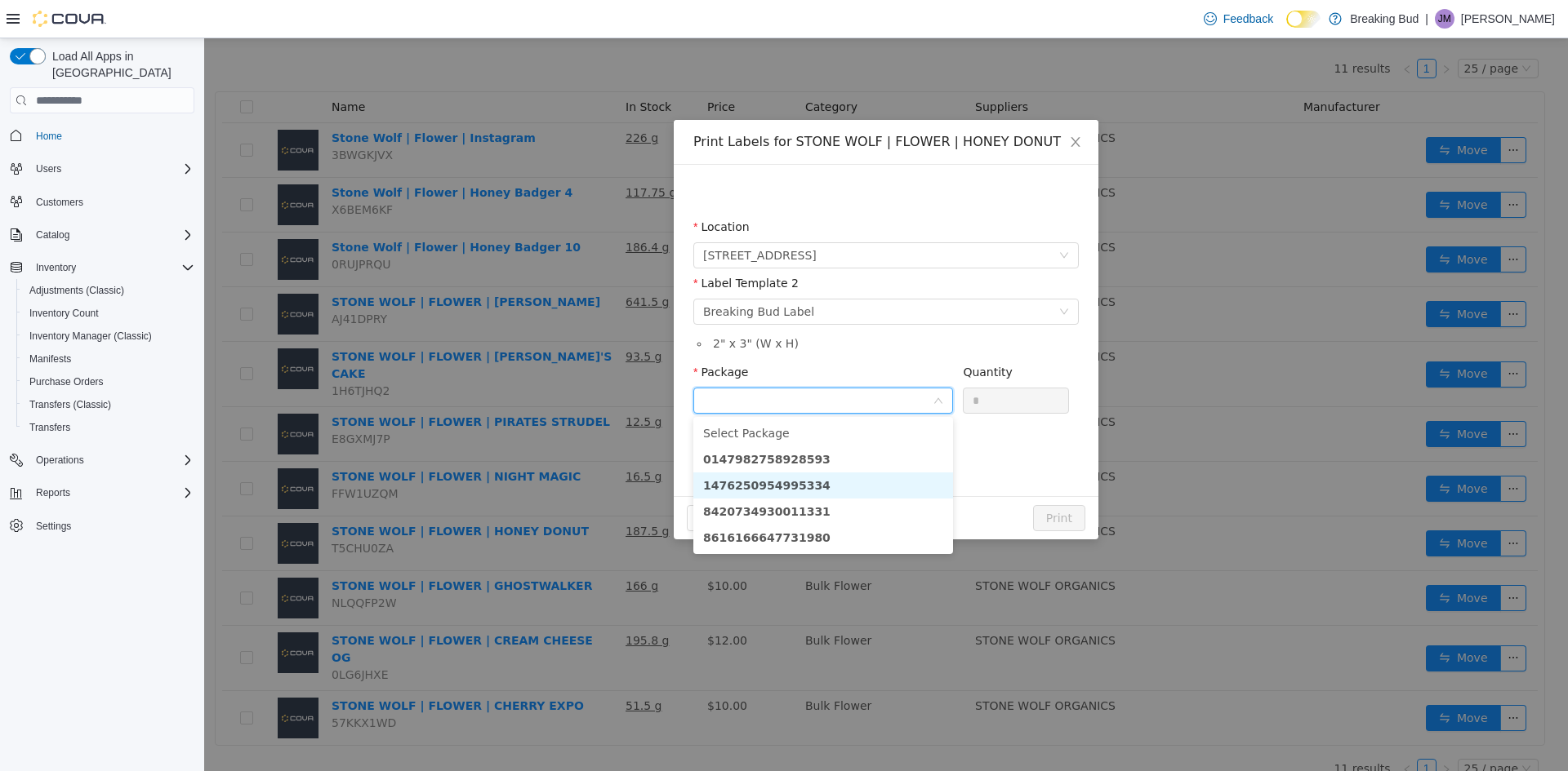
click at [914, 487] on li "1476250954995334" at bounding box center [823, 486] width 260 height 26
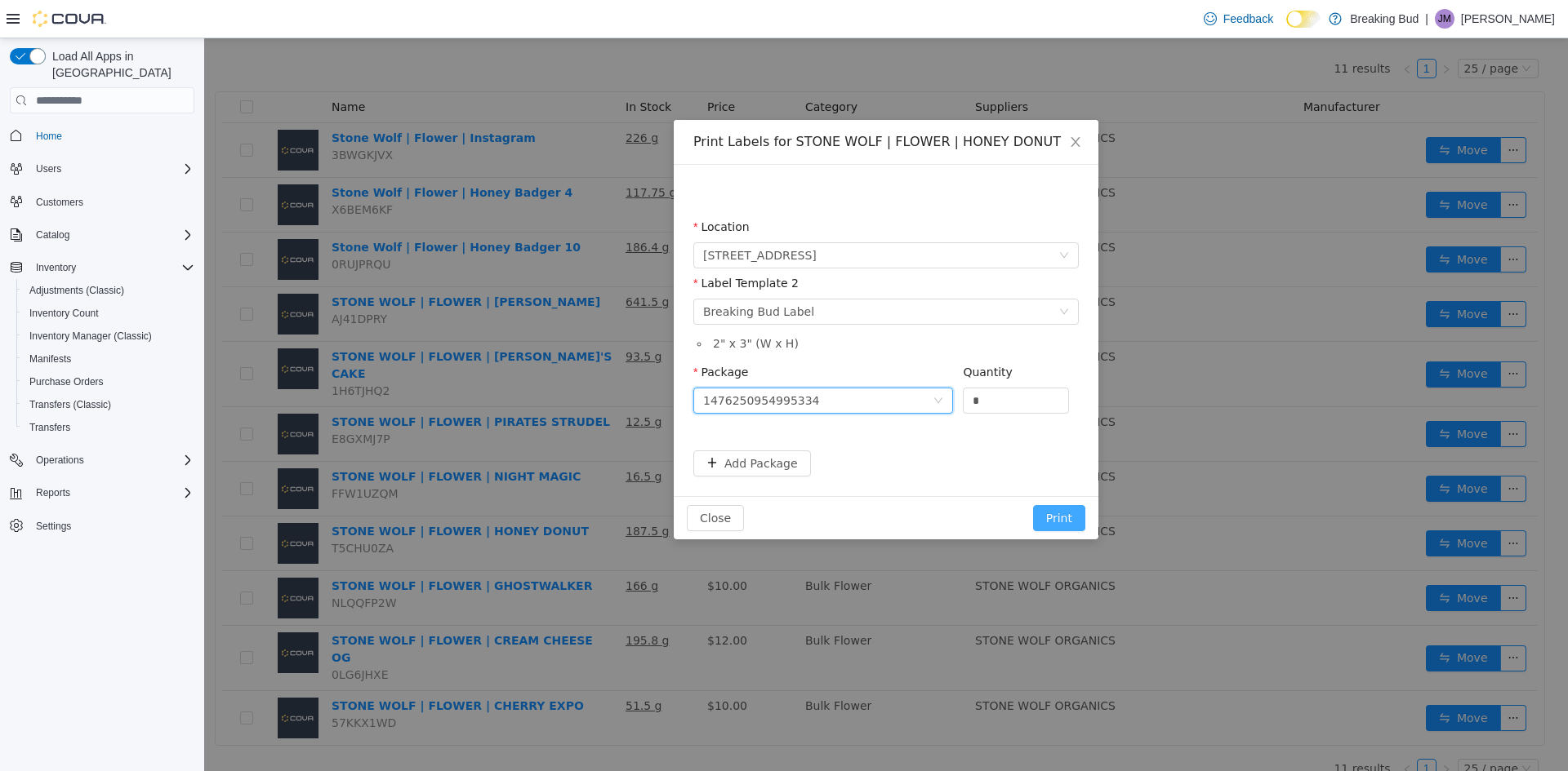
click at [1060, 523] on button "Print" at bounding box center [1059, 519] width 53 height 26
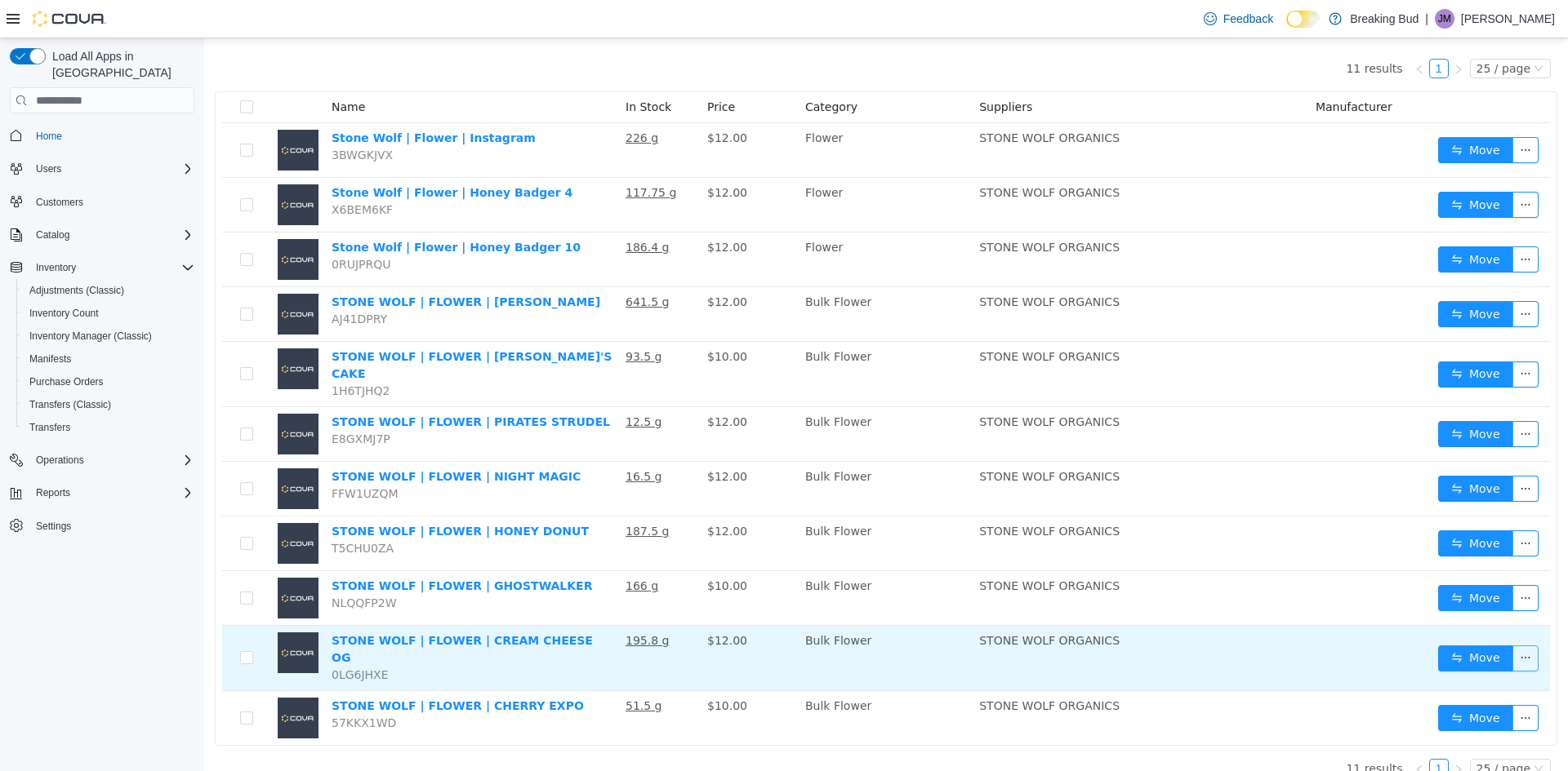
click at [1515, 646] on button "button" at bounding box center [1525, 659] width 26 height 26
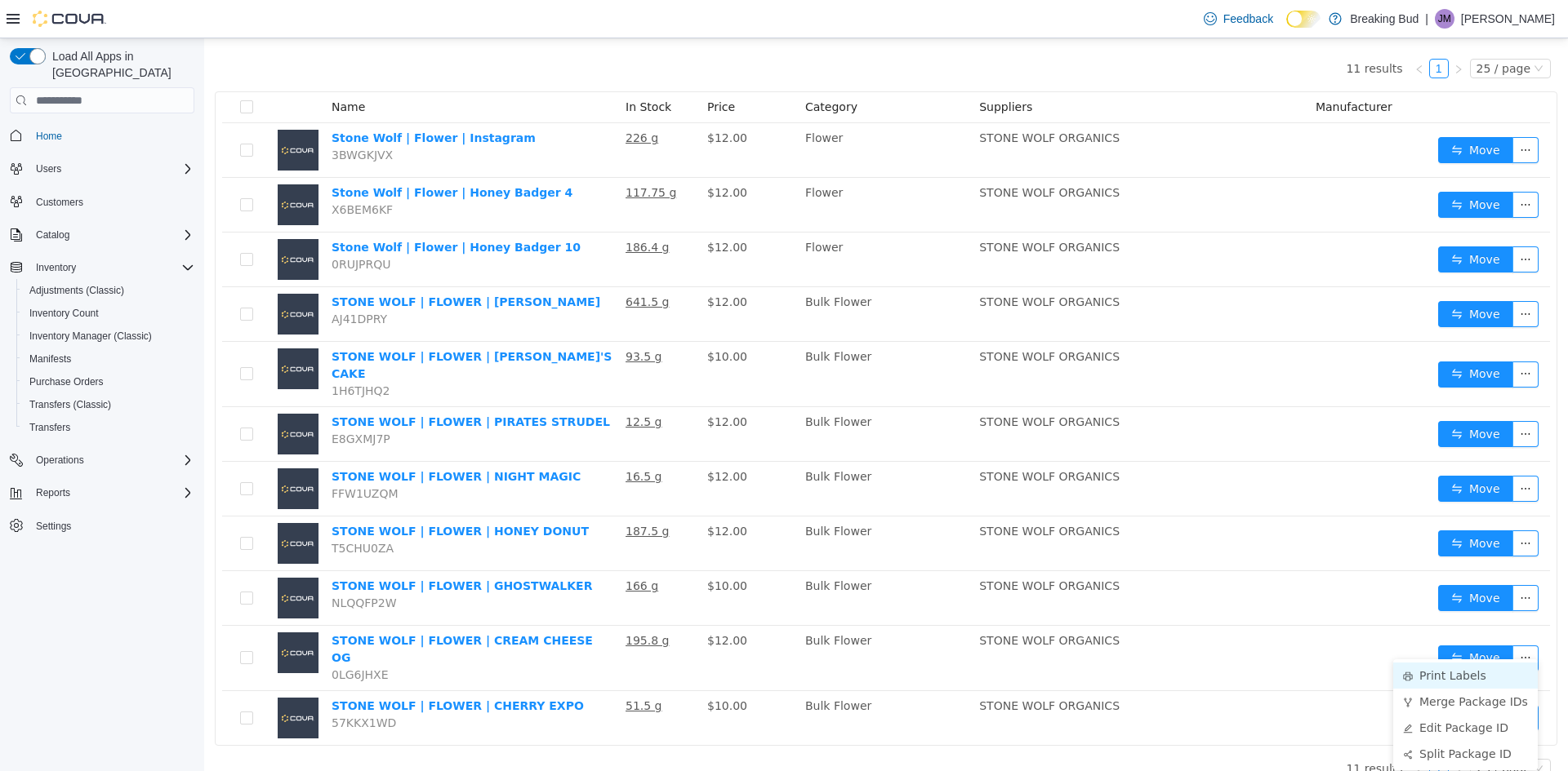
click at [1430, 678] on li "Print Labels" at bounding box center [1465, 676] width 145 height 26
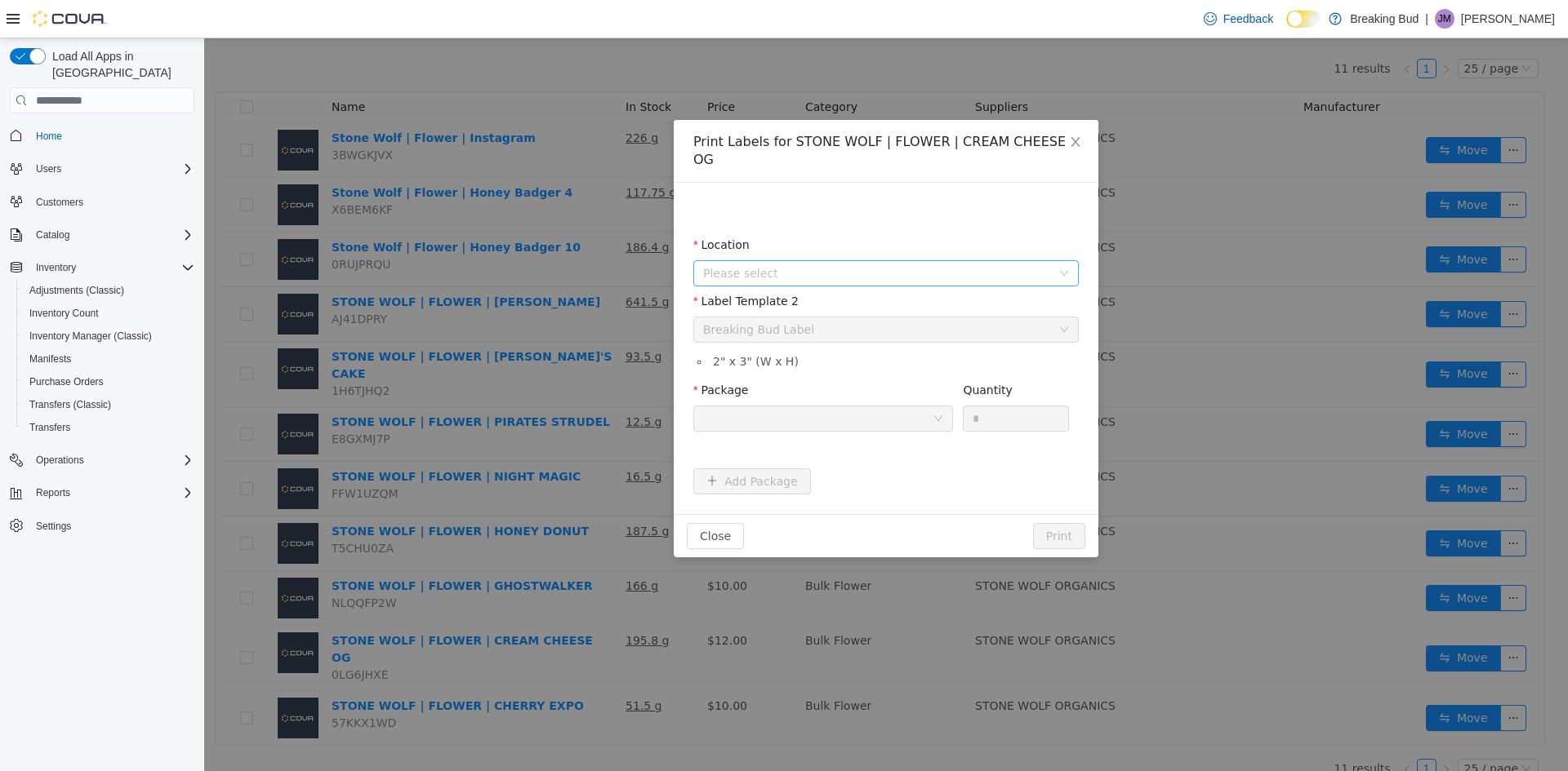
click at [823, 265] on span "Please select" at bounding box center [877, 274] width 348 height 16
click at [804, 348] on span "[STREET_ADDRESS]" at bounding box center [792, 346] width 113 height 13
click at [810, 407] on div at bounding box center [817, 419] width 229 height 25
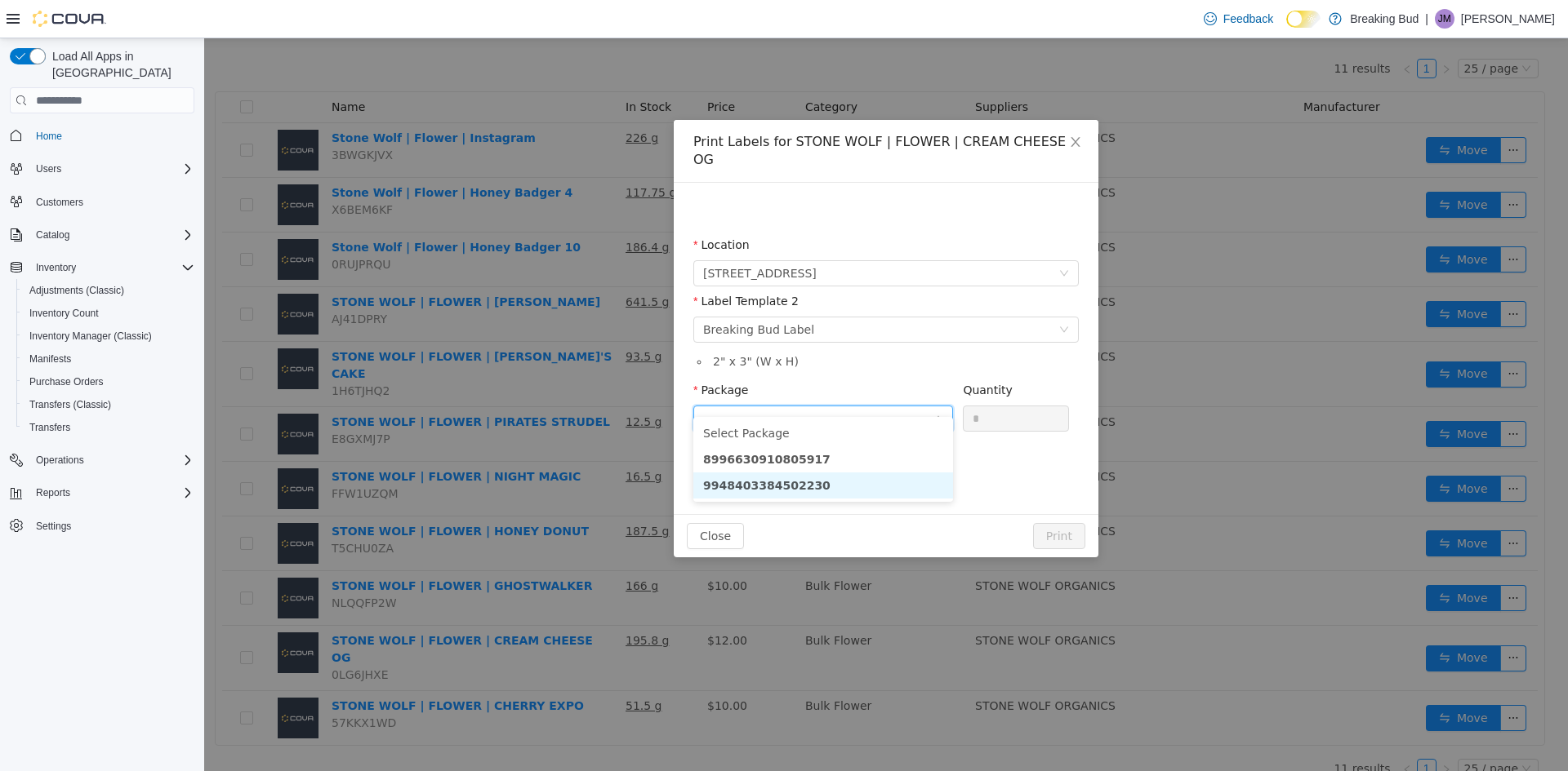
click at [876, 488] on li "9948403384502230" at bounding box center [823, 486] width 260 height 26
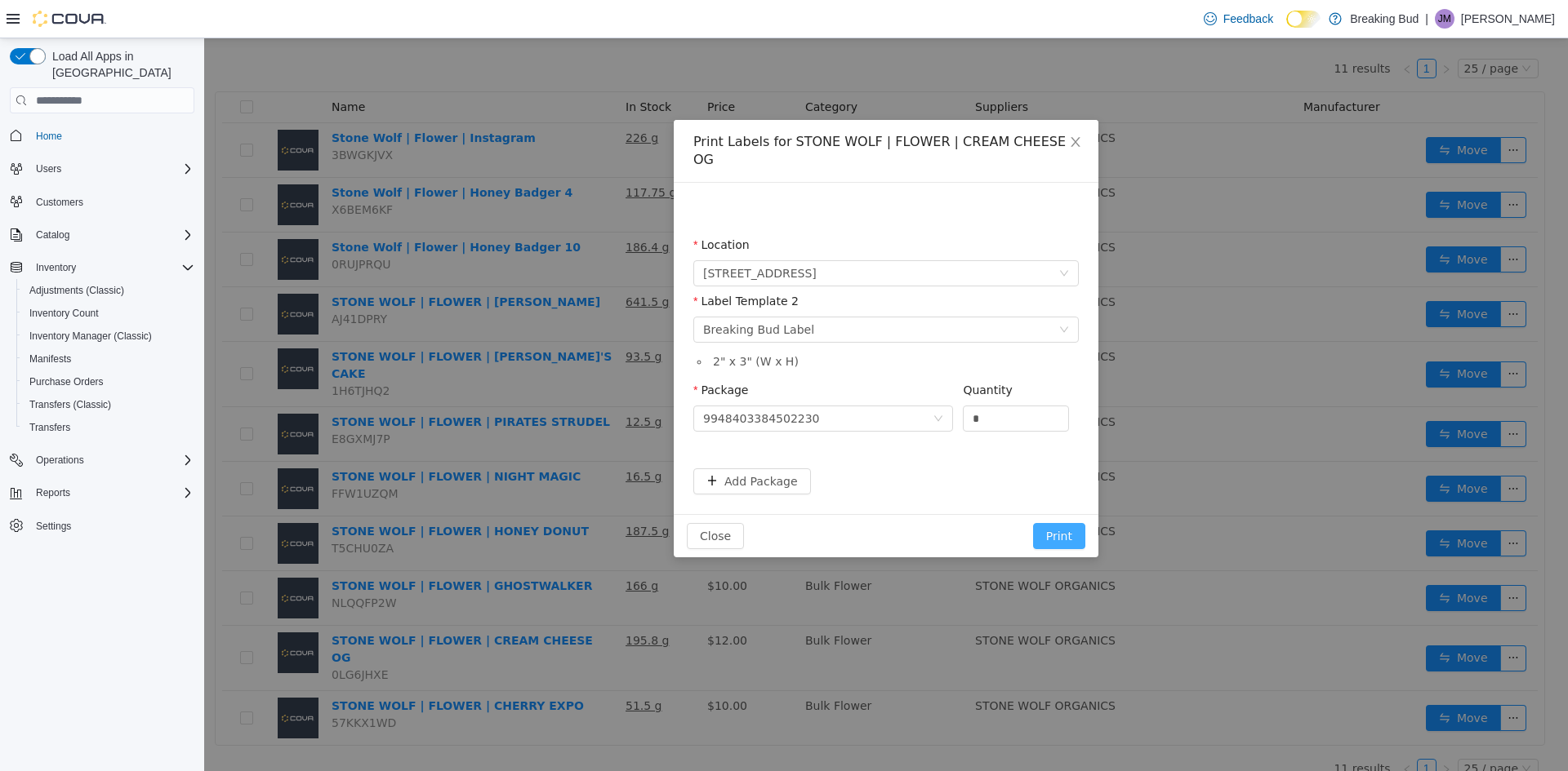
click at [1073, 524] on button "Print" at bounding box center [1059, 537] width 53 height 26
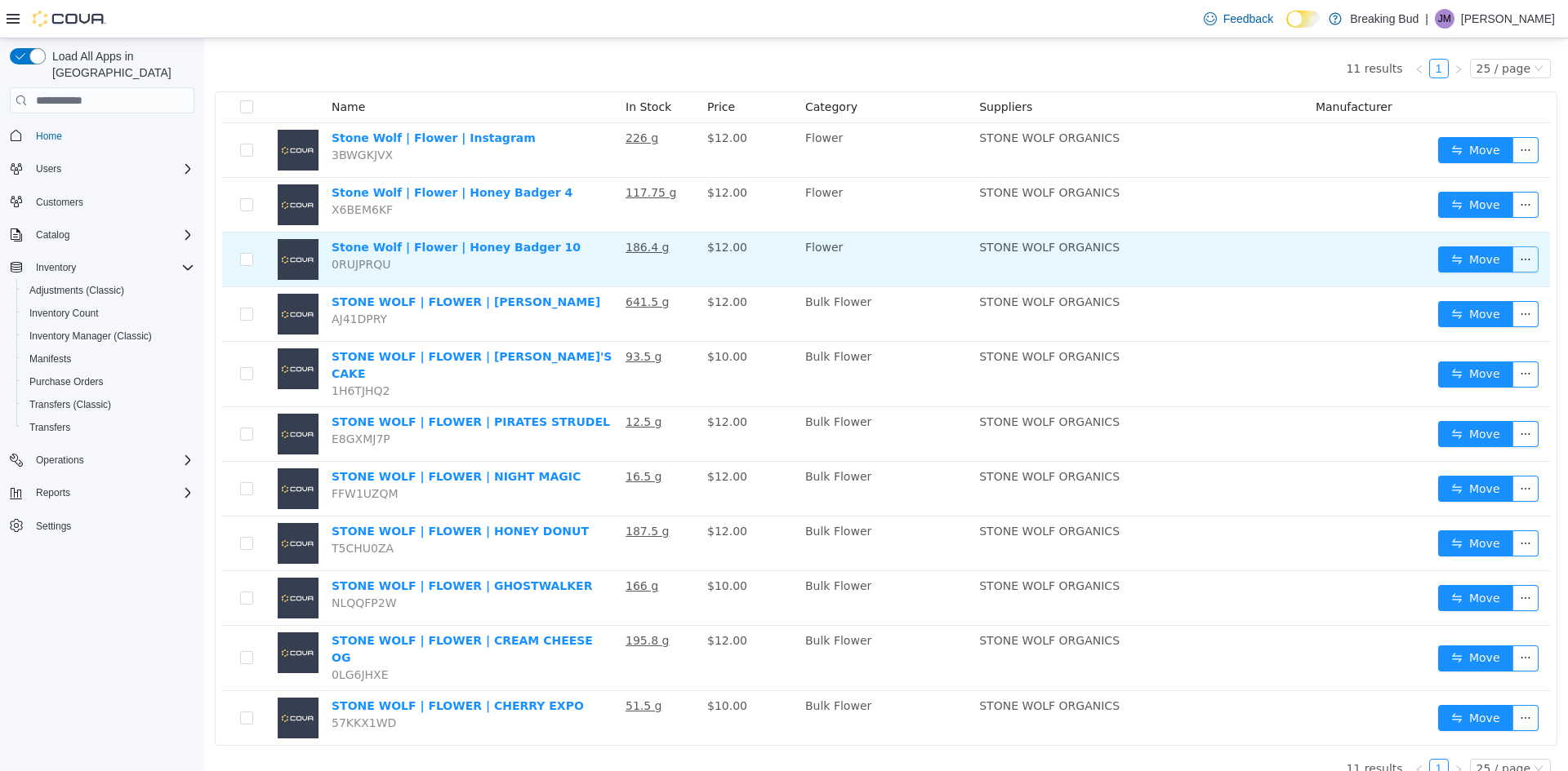
click at [1515, 267] on button "button" at bounding box center [1525, 260] width 26 height 26
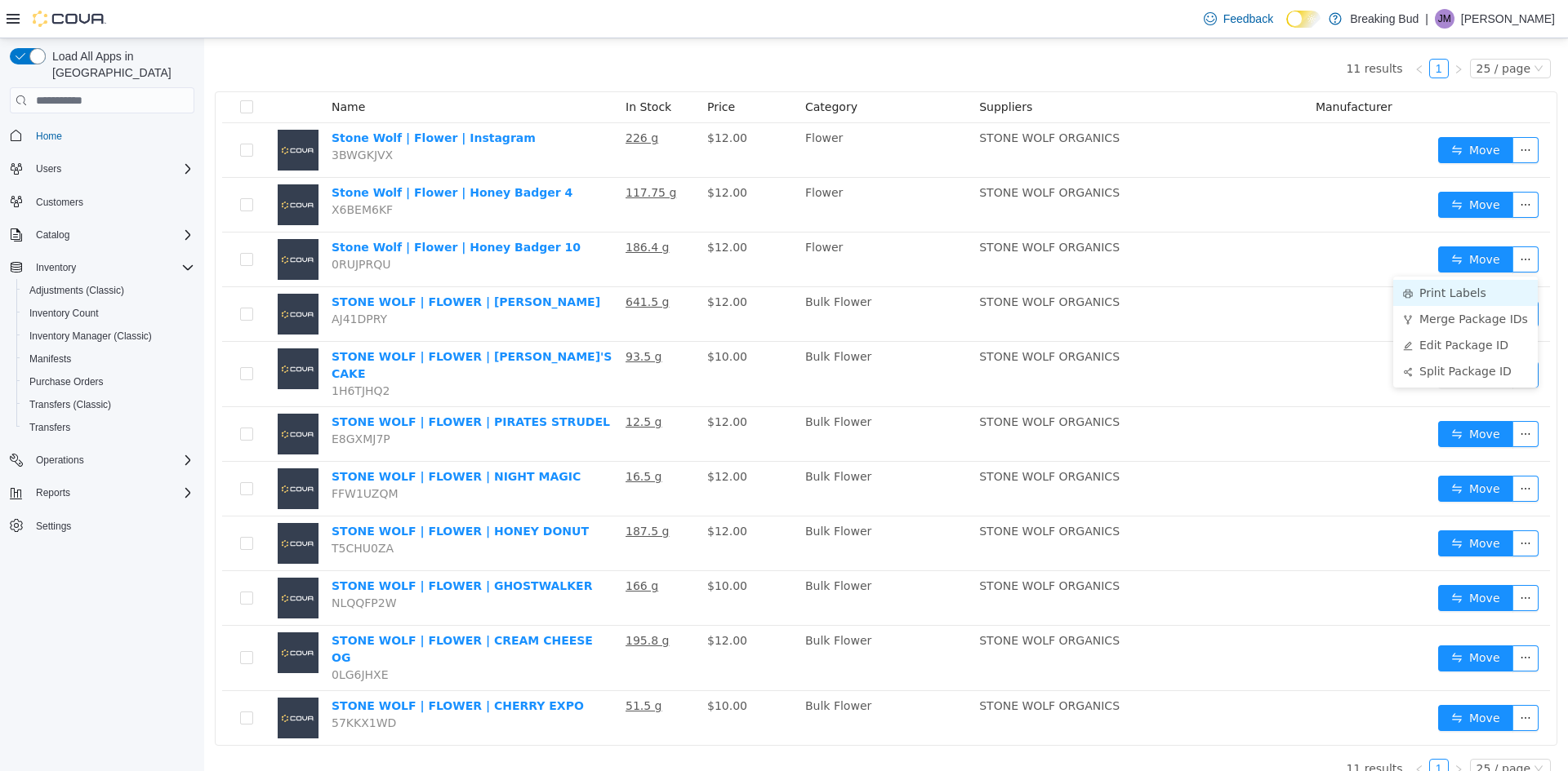
click at [1499, 293] on li "Print Labels" at bounding box center [1465, 293] width 145 height 26
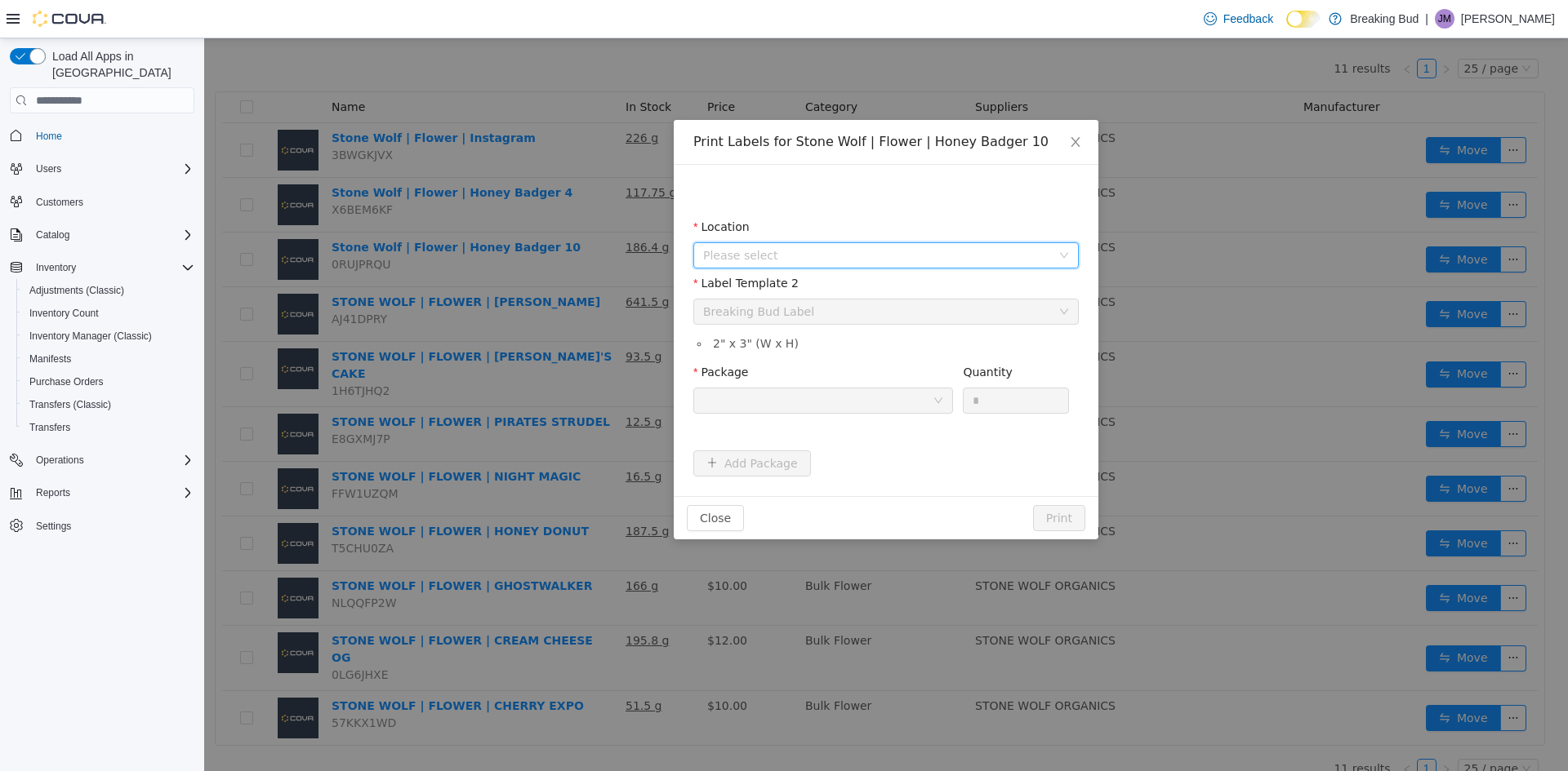
click at [770, 251] on span "Please select" at bounding box center [877, 256] width 348 height 16
click at [843, 347] on span "[STREET_ADDRESS]" at bounding box center [903, 346] width 345 height 22
click at [833, 395] on div at bounding box center [817, 401] width 229 height 25
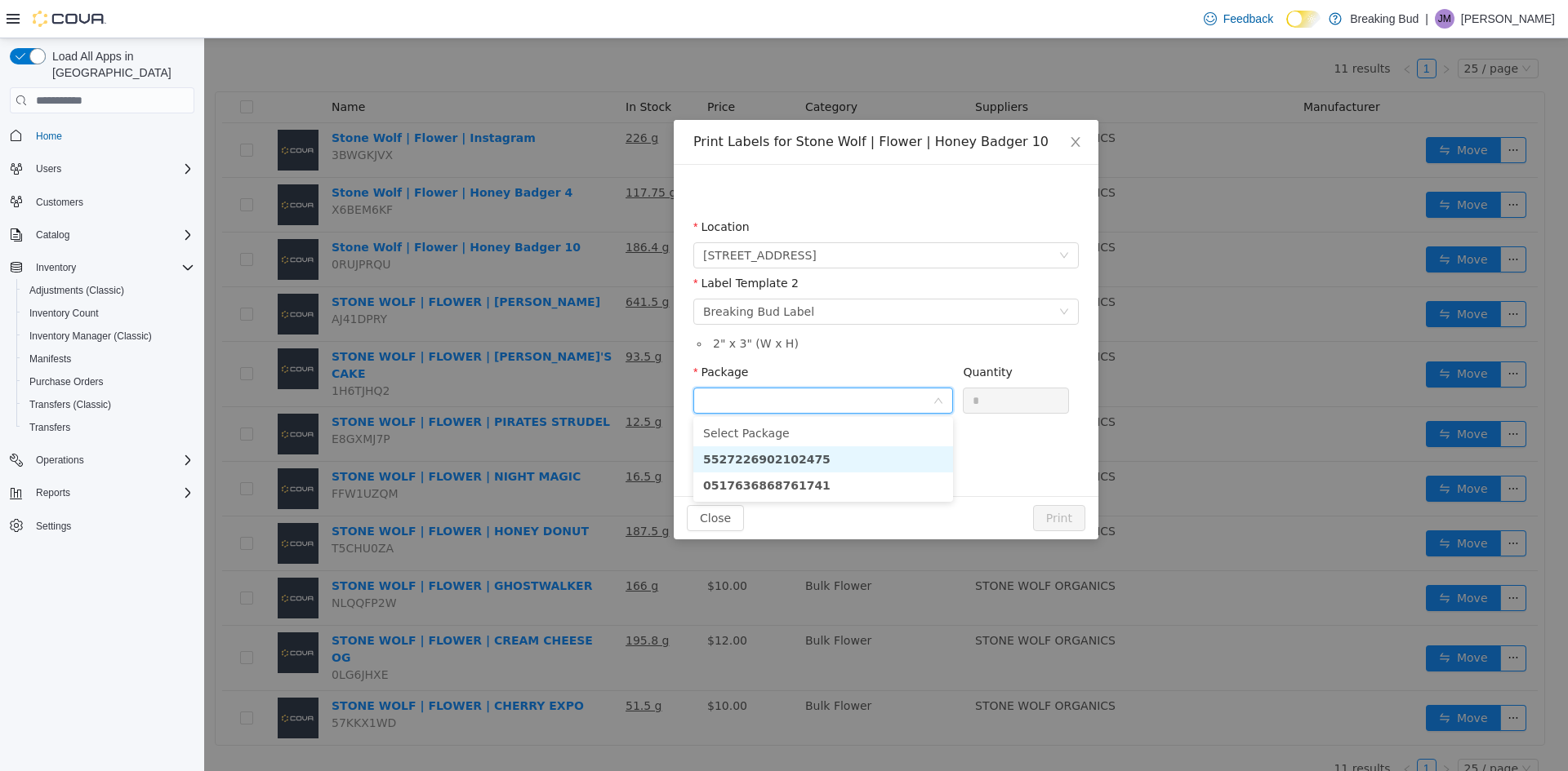
click at [784, 458] on strong "5527226902102475" at bounding box center [766, 459] width 127 height 13
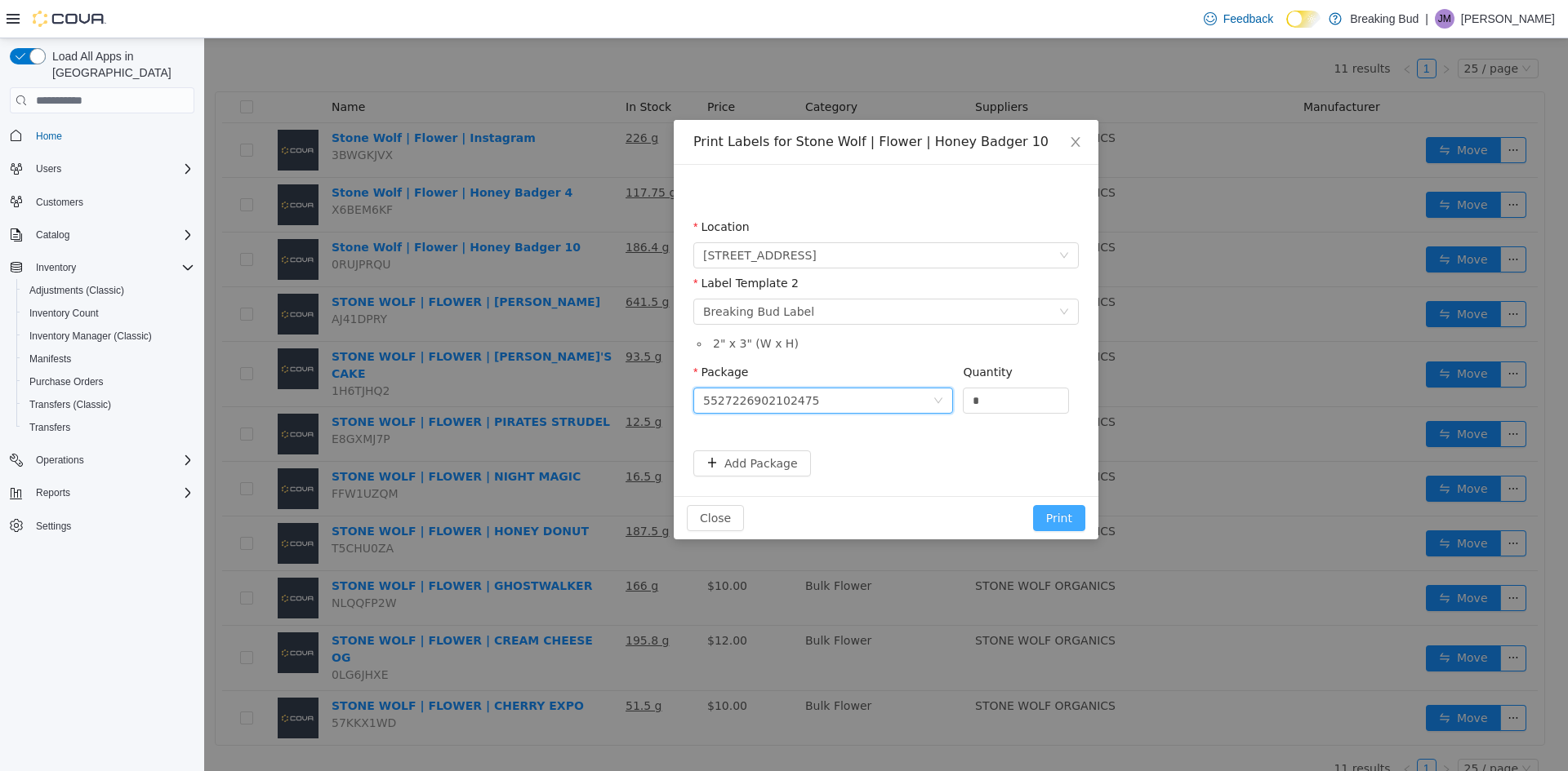
click at [1071, 515] on button "Print" at bounding box center [1059, 519] width 53 height 26
